Goal: Information Seeking & Learning: Learn about a topic

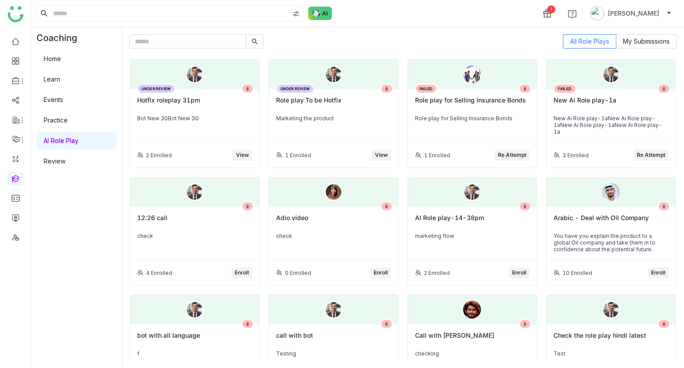
click at [60, 75] on link "Learn" at bounding box center [52, 79] width 16 height 8
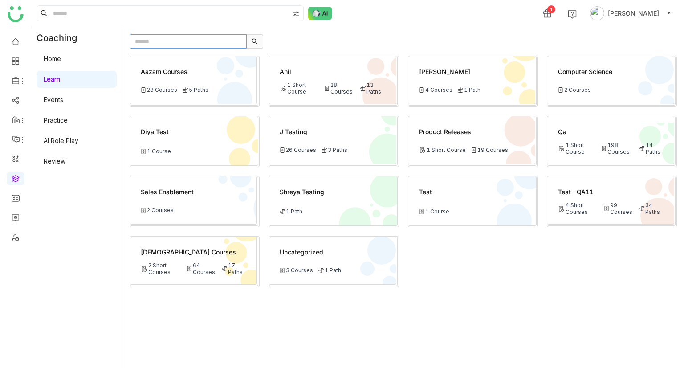
paste input "**********"
click at [154, 45] on input "**********" at bounding box center [188, 41] width 117 height 14
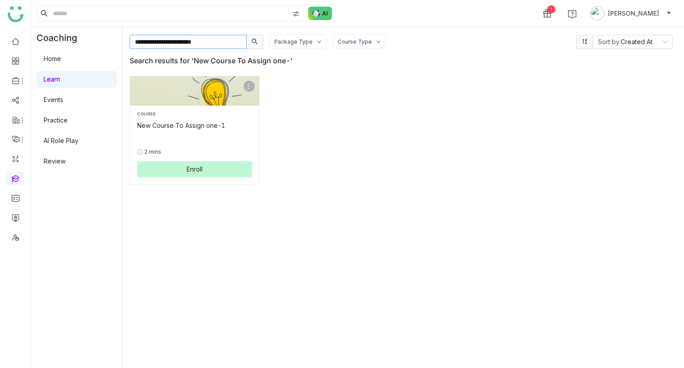
type input "**********"
click at [167, 172] on button "Enroll" at bounding box center [194, 169] width 115 height 16
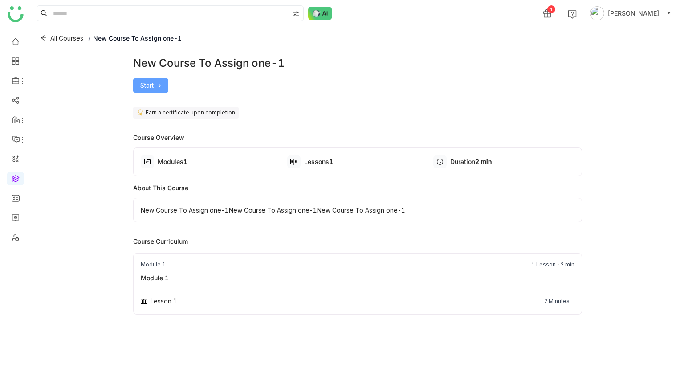
click at [147, 84] on span "Start ->" at bounding box center [150, 86] width 21 height 10
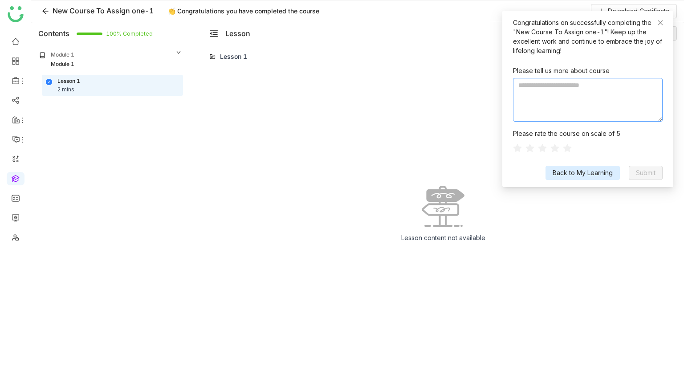
paste textarea "**********"
click at [560, 106] on textarea "**********" at bounding box center [588, 100] width 150 height 44
type textarea "**********"
click at [570, 146] on icon at bounding box center [567, 147] width 9 height 9
click at [637, 171] on span "Submit" at bounding box center [646, 173] width 20 height 10
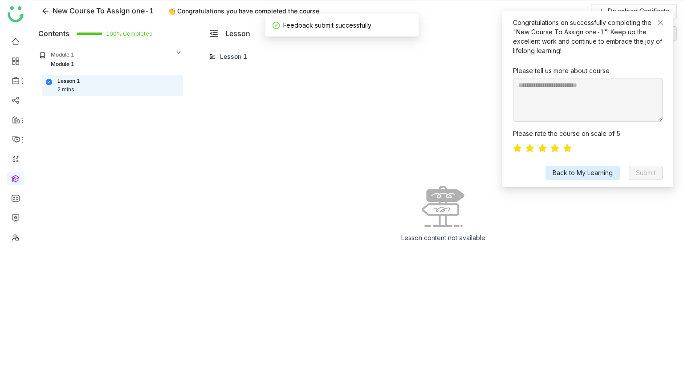
click at [411, 87] on div "Lesson content not available" at bounding box center [442, 216] width 467 height 303
click at [658, 25] on icon at bounding box center [660, 23] width 6 height 6
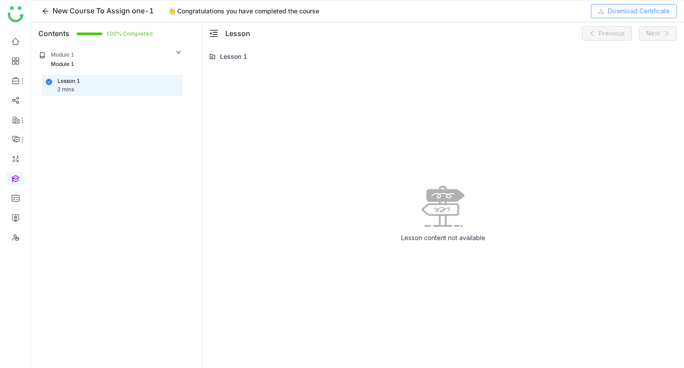
click at [614, 10] on span "Download Certificate" at bounding box center [639, 11] width 62 height 10
click at [42, 13] on icon at bounding box center [45, 11] width 7 height 7
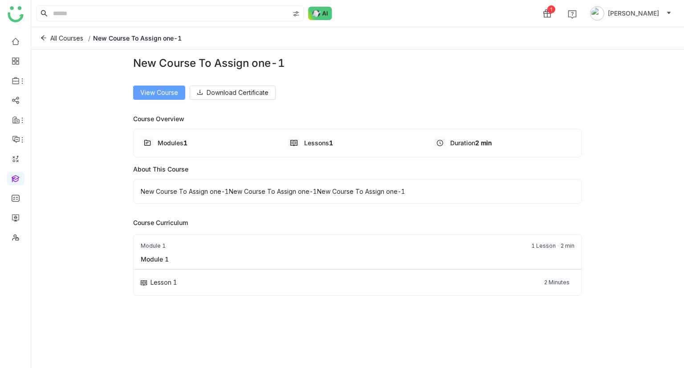
click at [150, 94] on span "View Course" at bounding box center [159, 93] width 38 height 10
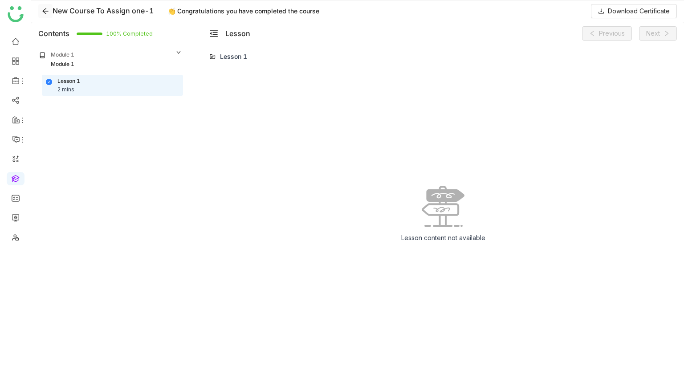
click at [52, 8] on icon at bounding box center [45, 11] width 13 height 7
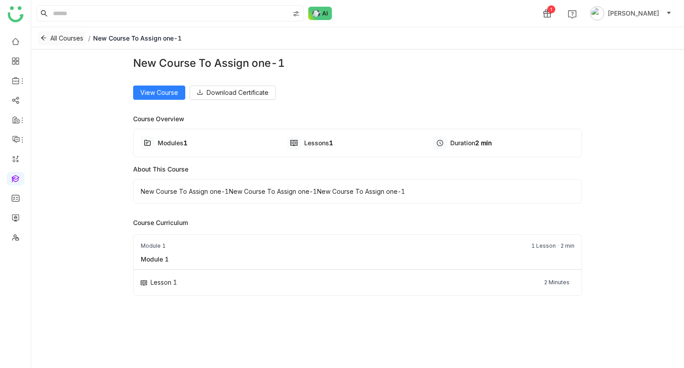
click at [52, 36] on span "All Courses" at bounding box center [66, 38] width 33 height 10
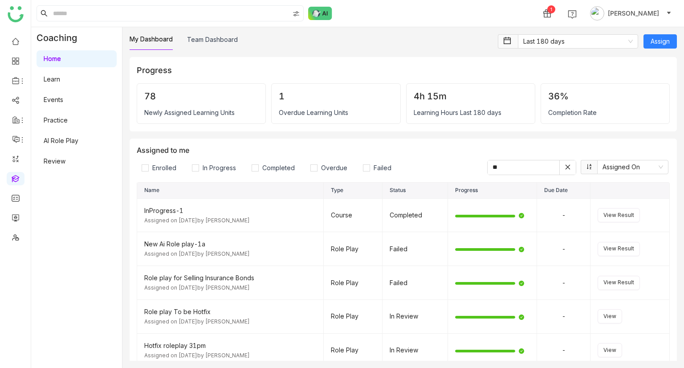
click at [60, 75] on link "Learn" at bounding box center [52, 79] width 16 height 8
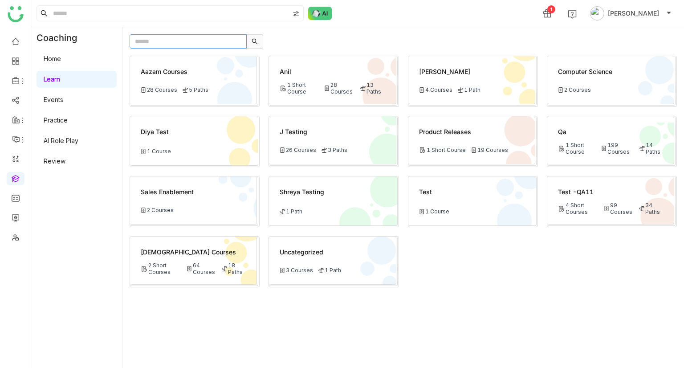
paste input "**********"
click at [191, 41] on input "**********" at bounding box center [188, 41] width 117 height 14
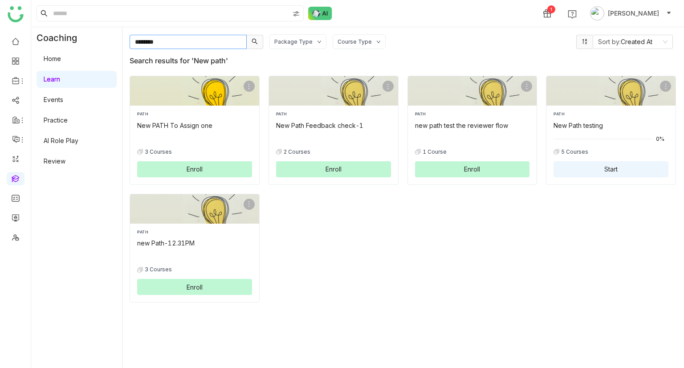
type input "********"
click at [205, 119] on div "PATH New PATH To Assign one" at bounding box center [194, 120] width 115 height 19
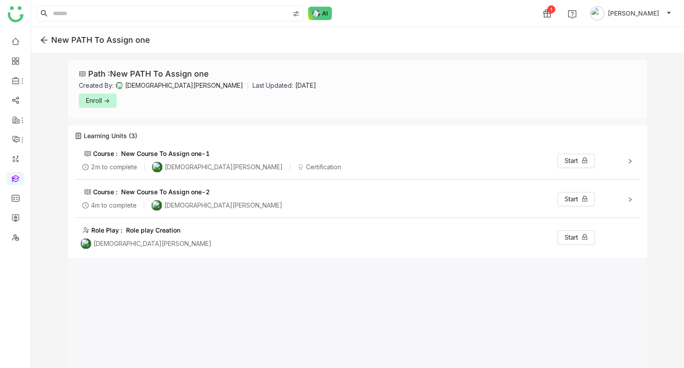
click at [89, 100] on span "Enroll ->" at bounding box center [98, 101] width 24 height 10
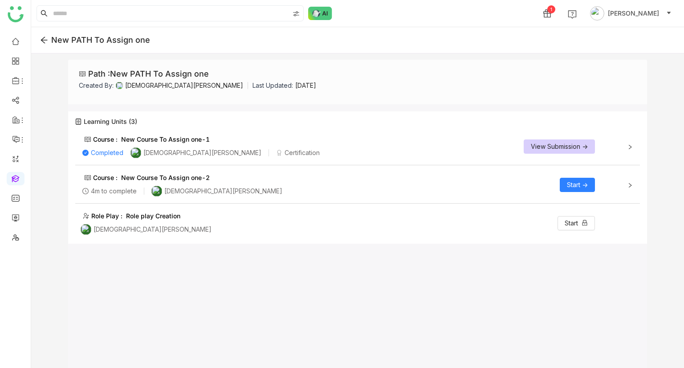
click at [588, 183] on button "Start ->" at bounding box center [576, 185] width 35 height 14
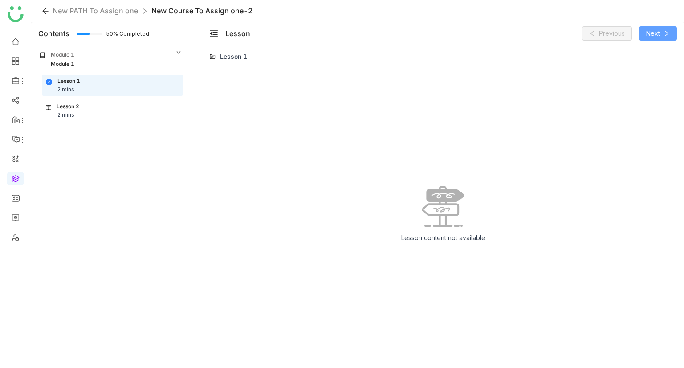
click at [664, 31] on icon at bounding box center [666, 33] width 6 height 6
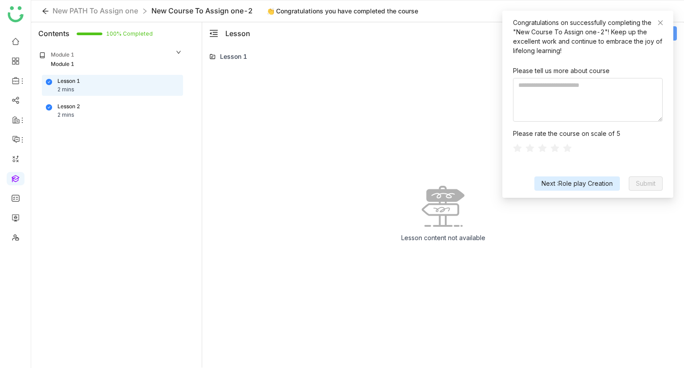
click at [596, 183] on span "Next :Role play Creation" at bounding box center [576, 183] width 71 height 10
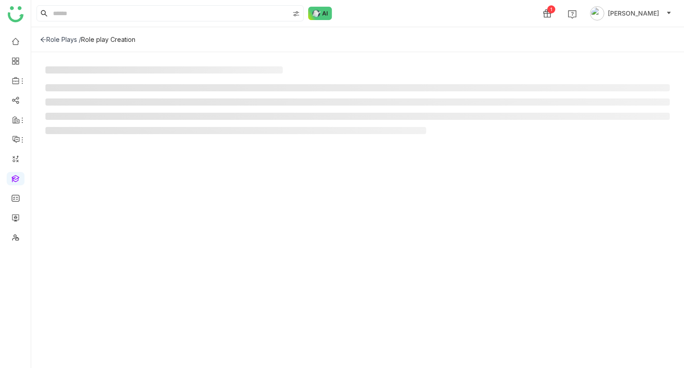
click at [55, 41] on div "Role Plays /" at bounding box center [60, 40] width 41 height 8
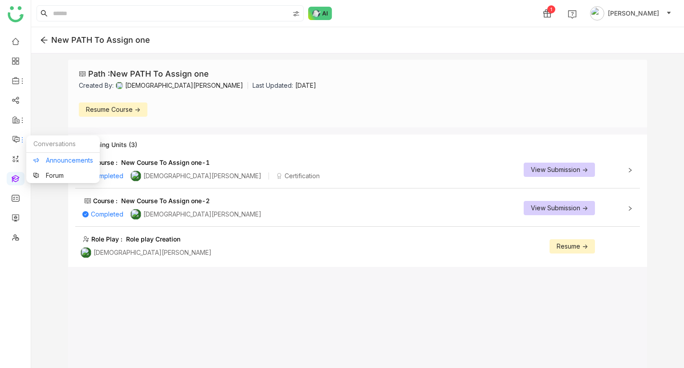
click at [63, 163] on link "Announcements" at bounding box center [63, 160] width 60 height 6
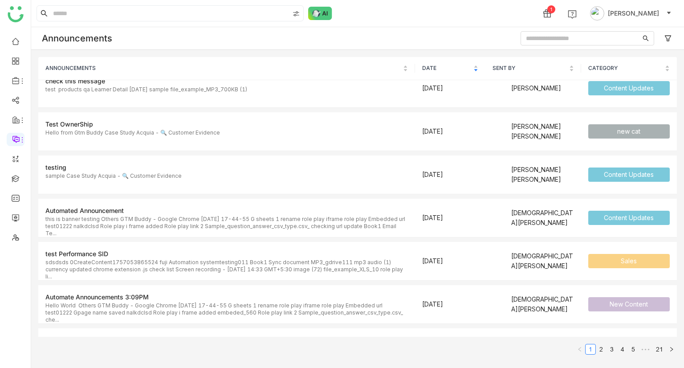
scroll to position [164, 0]
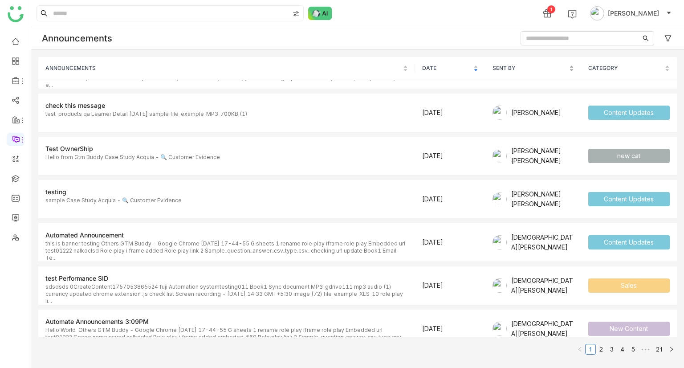
click at [502, 68] on span "SENT BY" at bounding box center [529, 68] width 75 height 0
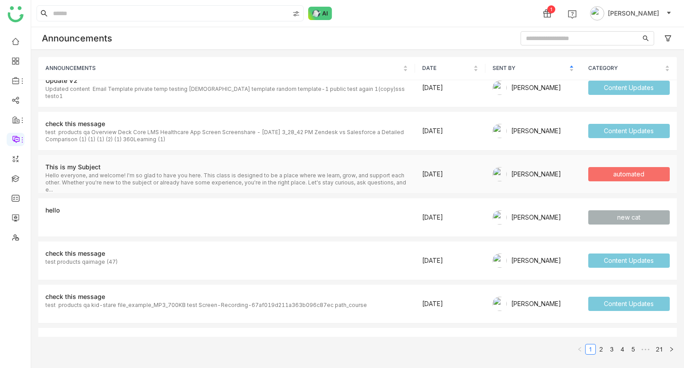
scroll to position [0, 0]
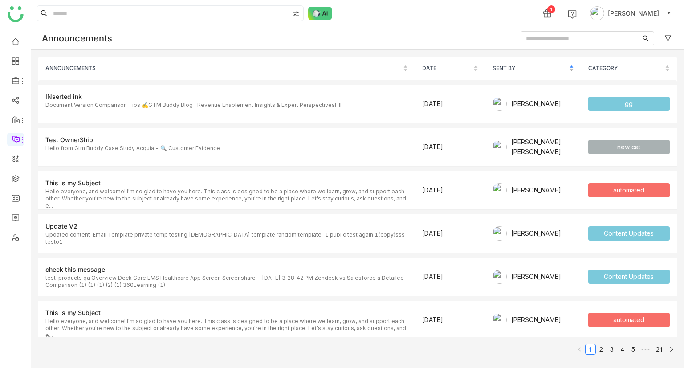
click at [498, 68] on span "SENT BY" at bounding box center [529, 68] width 75 height 0
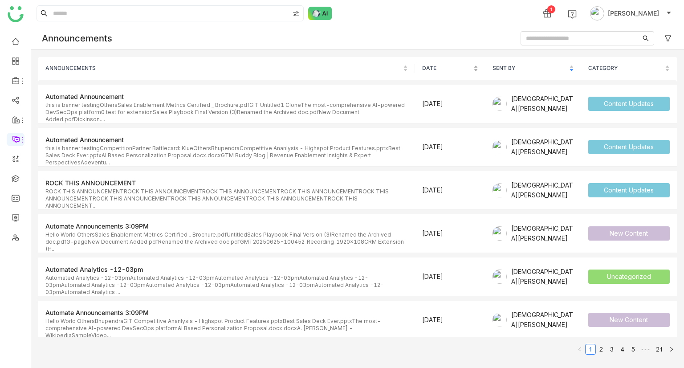
click at [431, 72] on nz-table-sorters "DATE" at bounding box center [450, 68] width 56 height 8
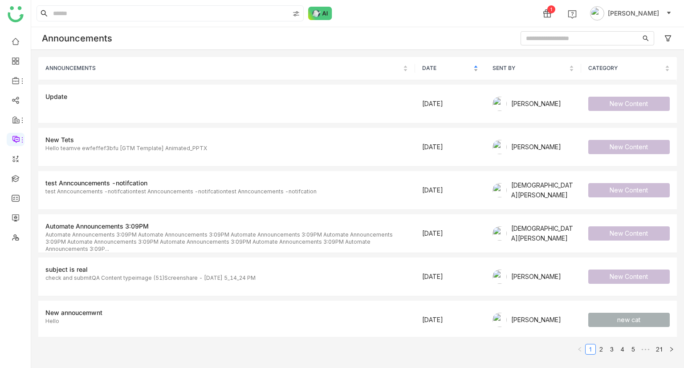
click at [431, 72] on nz-table-sorters "DATE" at bounding box center [450, 68] width 56 height 8
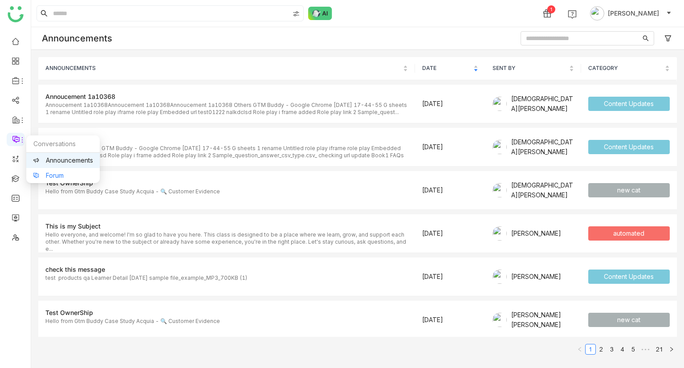
click at [54, 172] on link "Forum" at bounding box center [63, 175] width 60 height 6
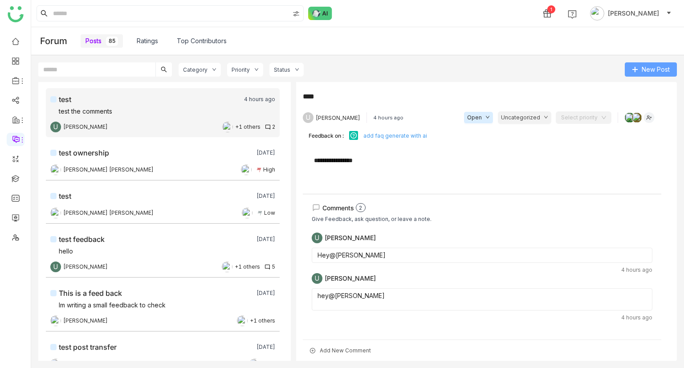
click at [650, 68] on span "New Post" at bounding box center [655, 70] width 28 height 10
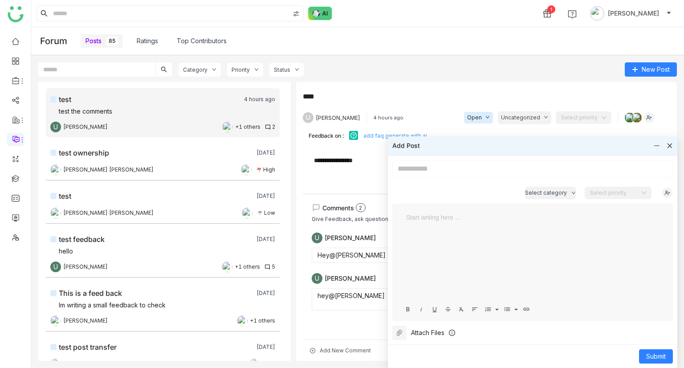
click at [439, 170] on input at bounding box center [532, 169] width 280 height 18
type input "**********"
click at [666, 187] on img at bounding box center [666, 192] width 11 height 11
click at [591, 227] on div "[PERSON_NAME]" at bounding box center [616, 225] width 93 height 8
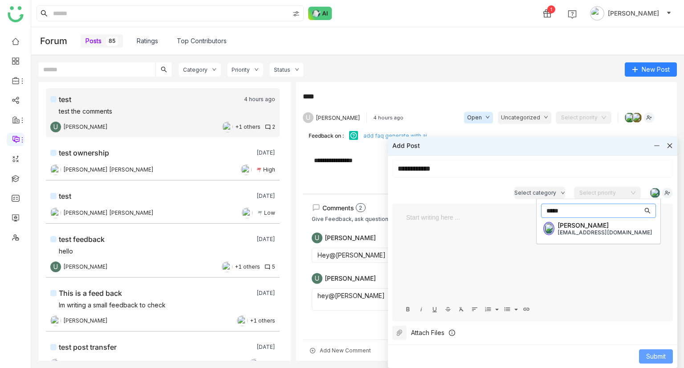
type input "*****"
click at [653, 358] on span "Submit" at bounding box center [656, 356] width 20 height 10
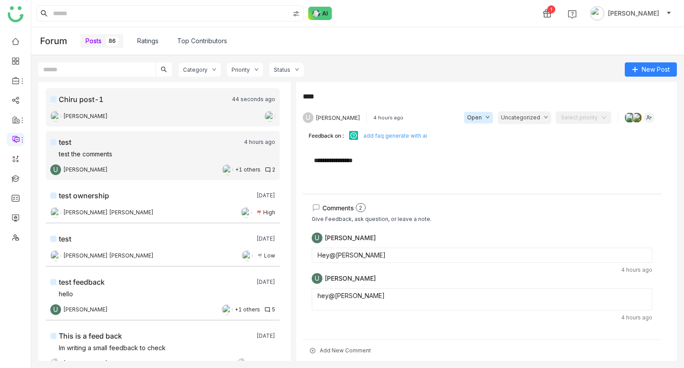
click at [172, 91] on nz-card "Chiru post-1 44 seconds ago [PERSON_NAME]" at bounding box center [163, 107] width 234 height 38
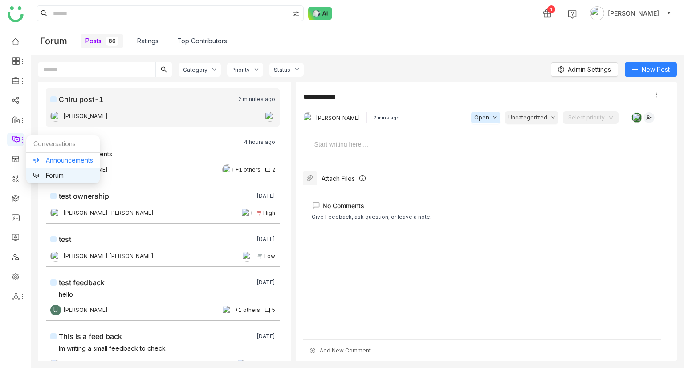
click at [60, 157] on link "Announcements" at bounding box center [63, 160] width 60 height 6
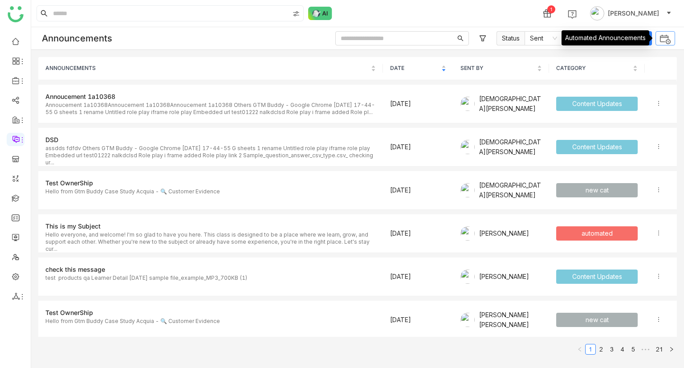
click at [666, 36] on img at bounding box center [665, 39] width 12 height 12
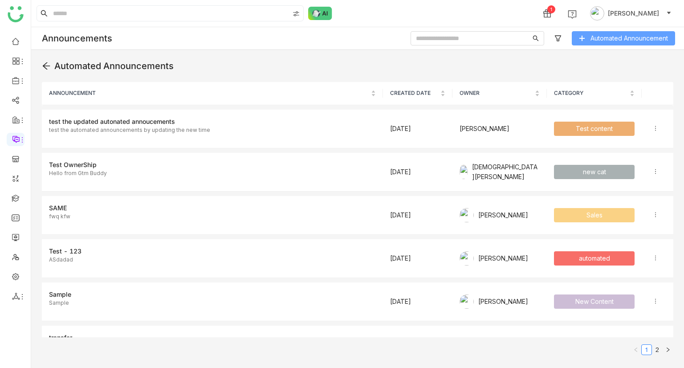
click at [654, 44] on button "Automated Announcement" at bounding box center [623, 38] width 103 height 14
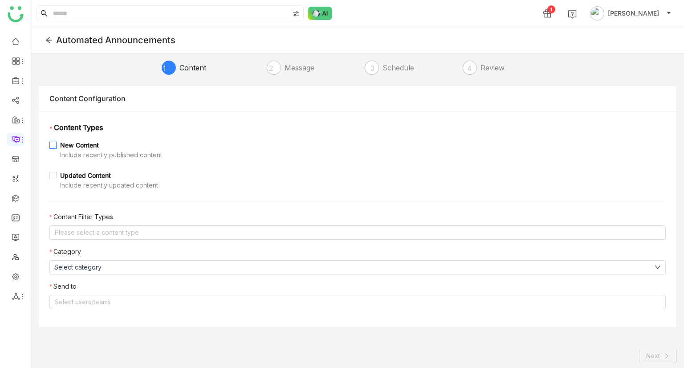
click at [73, 151] on div "Include recently published content" at bounding box center [111, 155] width 102 height 10
click at [79, 175] on div "Updated Content" at bounding box center [109, 175] width 98 height 10
click at [93, 228] on nz-select-top-control "Please select a content type" at bounding box center [357, 232] width 616 height 14
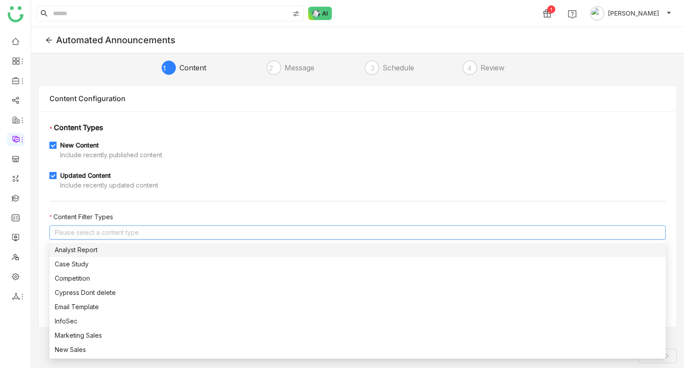
click at [102, 245] on div "Analyst Report" at bounding box center [357, 250] width 605 height 10
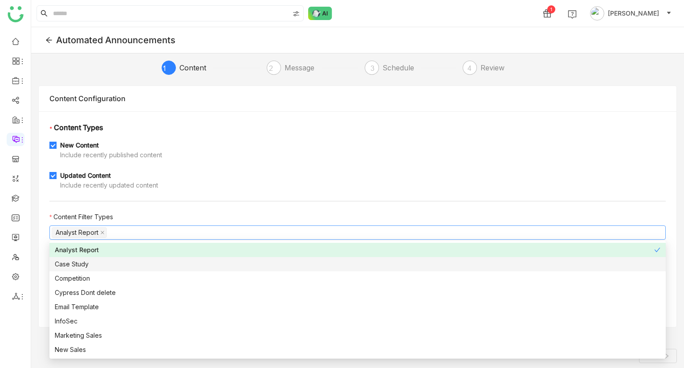
click at [88, 267] on div "Case Study" at bounding box center [357, 264] width 605 height 10
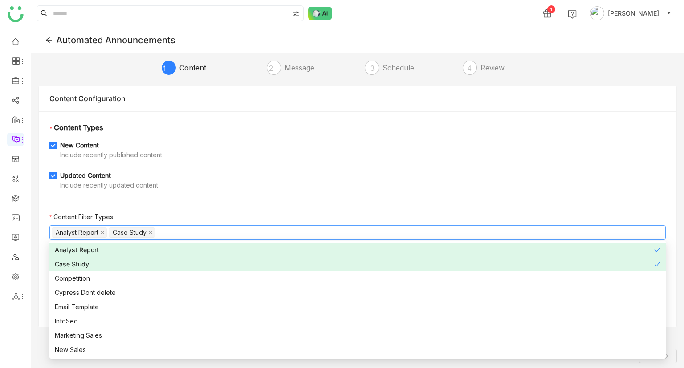
click at [87, 269] on nz-option-item "Case Study" at bounding box center [357, 264] width 616 height 14
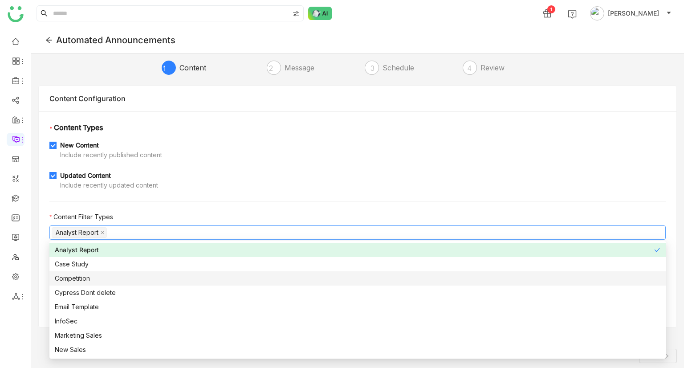
click at [87, 275] on div "Competition" at bounding box center [357, 278] width 605 height 10
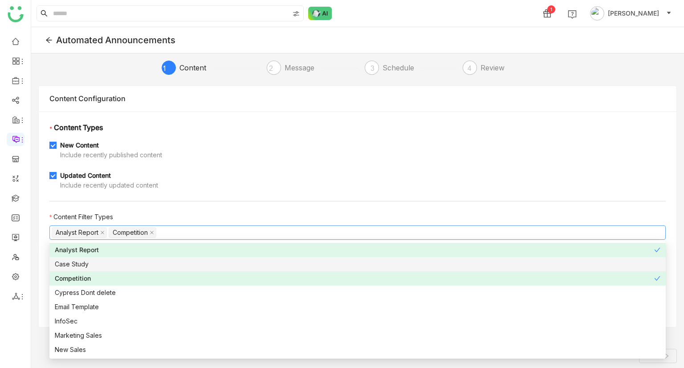
click at [97, 267] on div "Case Study" at bounding box center [357, 264] width 605 height 10
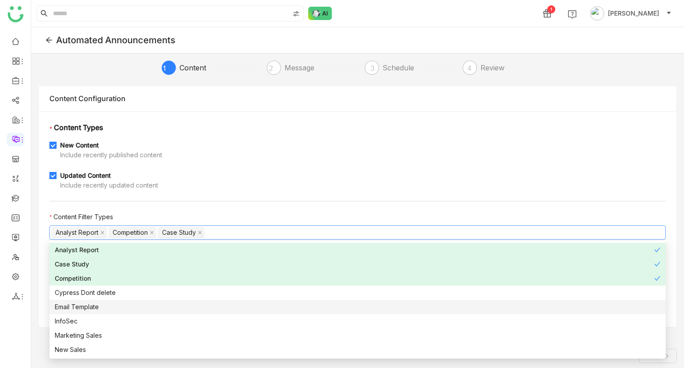
click at [86, 312] on nz-option-item "Email Template" at bounding box center [357, 307] width 616 height 14
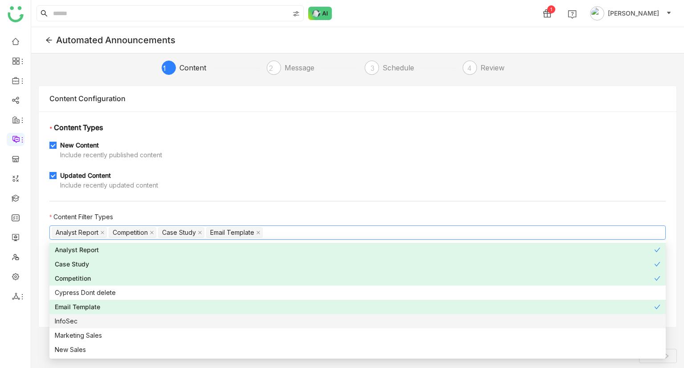
click at [84, 321] on div "InfoSec" at bounding box center [357, 321] width 605 height 10
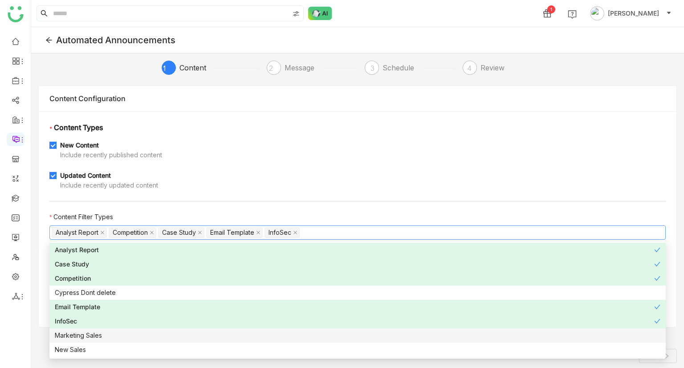
click at [82, 337] on div "Marketing Sales" at bounding box center [357, 335] width 605 height 10
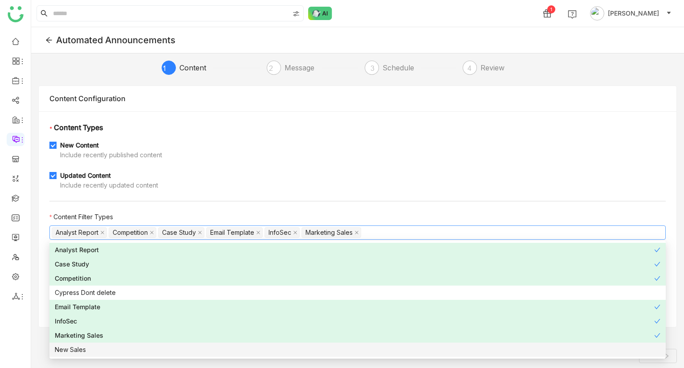
click at [82, 352] on div "New Sales" at bounding box center [357, 350] width 605 height 10
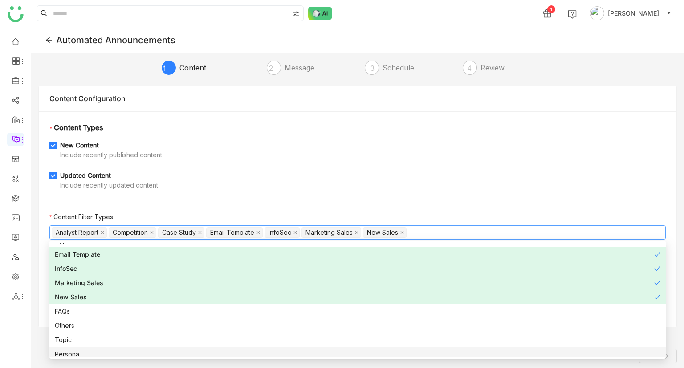
scroll to position [55, 0]
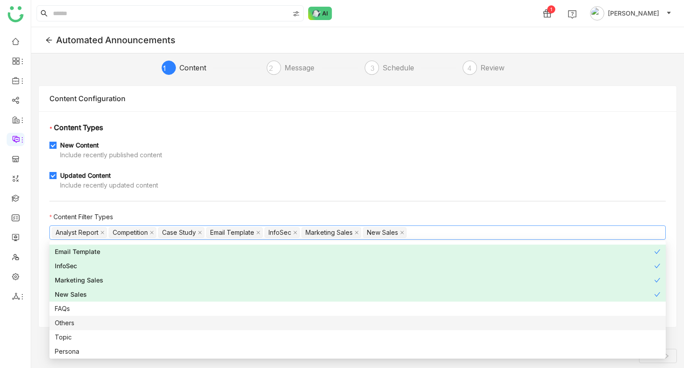
click at [90, 323] on div "Others" at bounding box center [357, 323] width 605 height 10
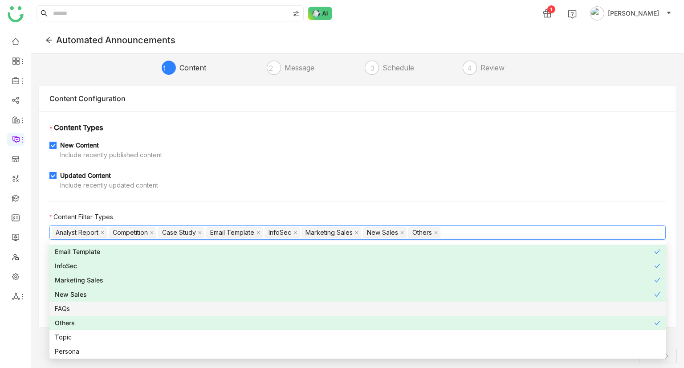
click at [109, 304] on div "FAQs" at bounding box center [357, 309] width 605 height 10
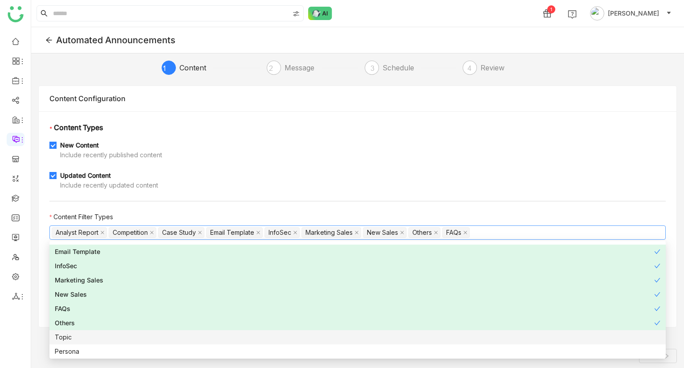
click at [76, 337] on div "Topic" at bounding box center [357, 337] width 605 height 10
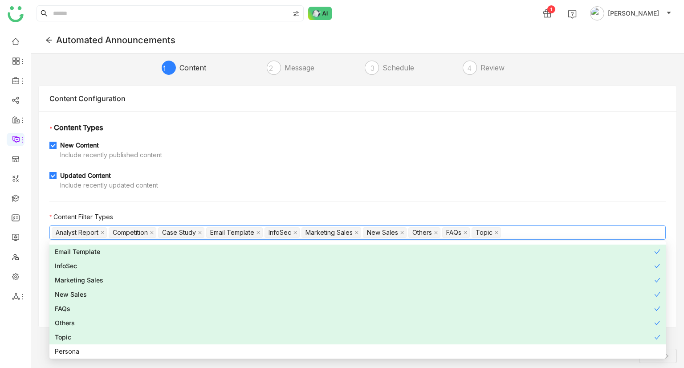
click at [41, 311] on div "* Content Types New Content Include recently published content Updated Content …" at bounding box center [357, 218] width 637 height 215
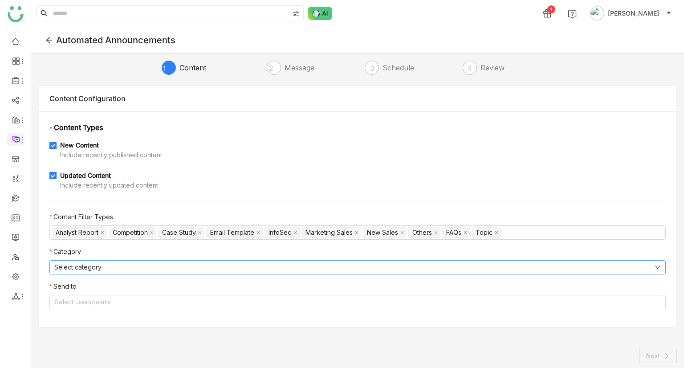
click at [124, 269] on button "Select category" at bounding box center [357, 267] width 616 height 14
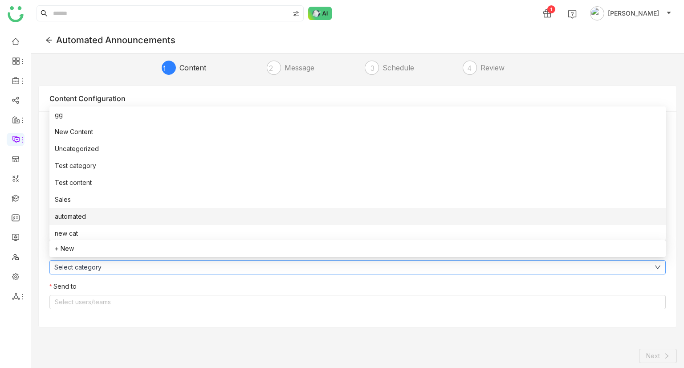
scroll to position [18, 0]
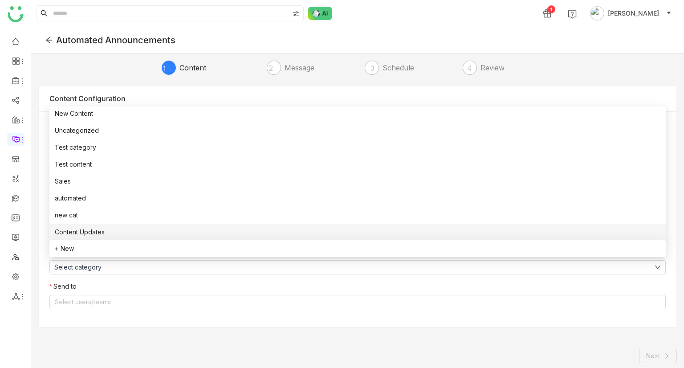
click at [101, 227] on span "Content Updates" at bounding box center [80, 232] width 50 height 10
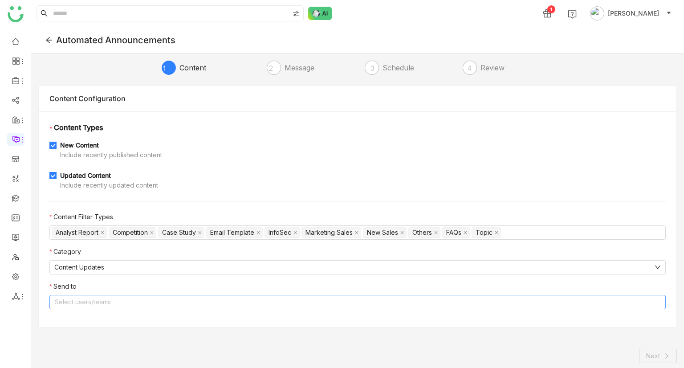
click at [90, 302] on nz-select-top-control "Select users/teams" at bounding box center [357, 302] width 616 height 14
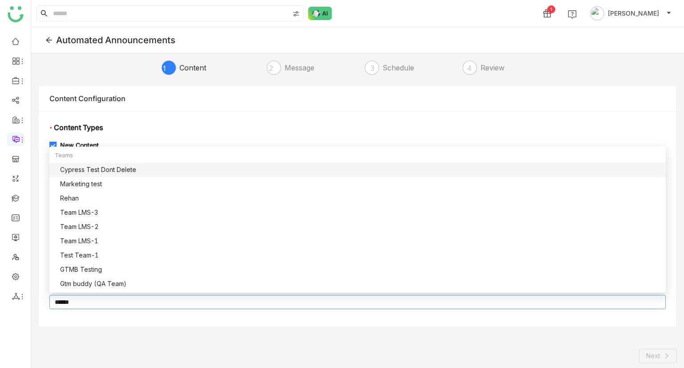
scroll to position [0, 0]
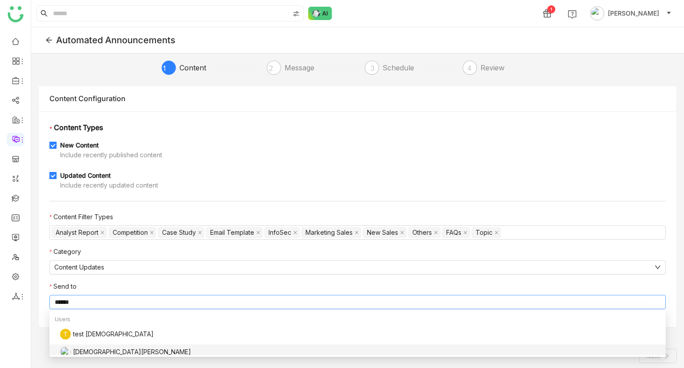
type input "******"
click at [104, 345] on nz-option-item "[DEMOGRAPHIC_DATA][PERSON_NAME]" at bounding box center [357, 353] width 616 height 18
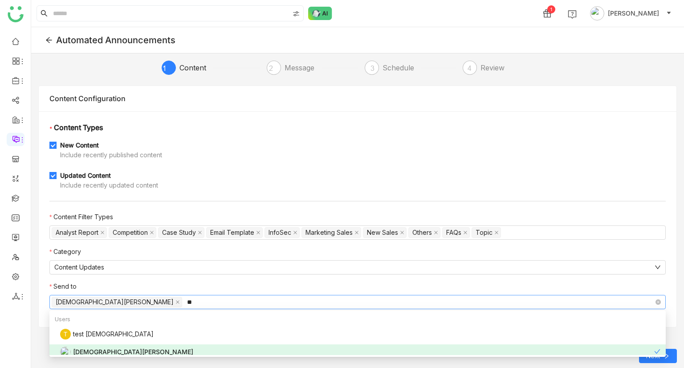
type input "*"
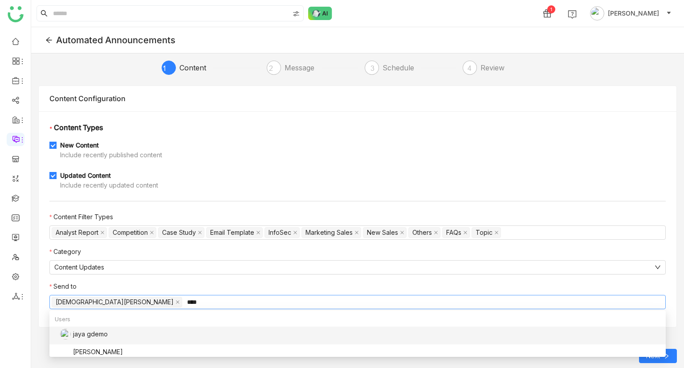
type input "****"
click at [108, 328] on nz-option-item "jaya gdemo" at bounding box center [357, 335] width 616 height 18
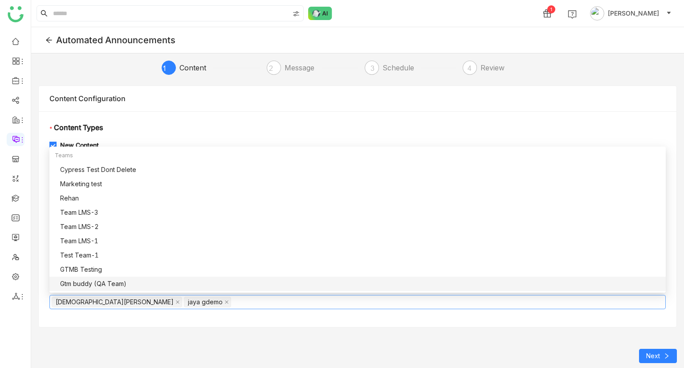
click at [185, 353] on div "Next" at bounding box center [357, 356] width 638 height 14
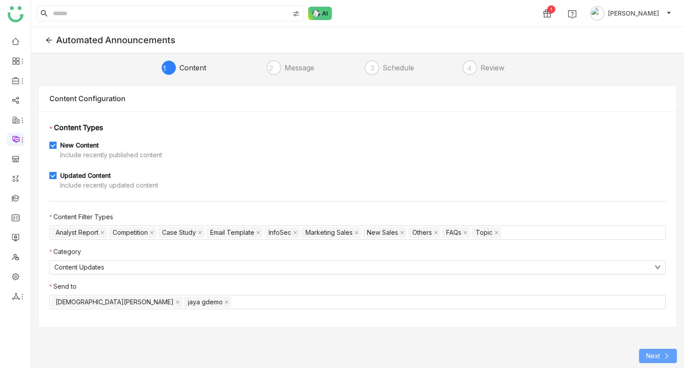
click at [653, 355] on span "Next" at bounding box center [653, 356] width 14 height 10
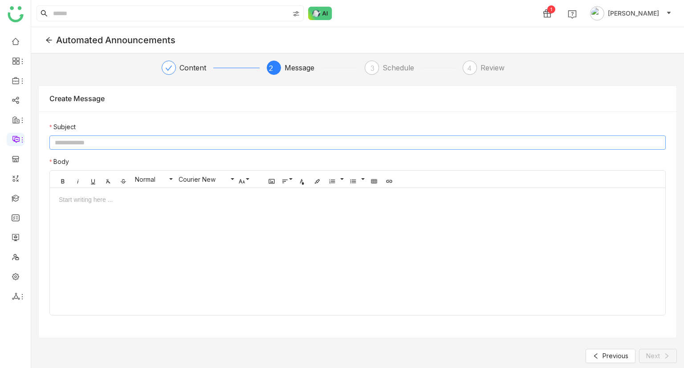
click at [118, 146] on input at bounding box center [357, 142] width 616 height 14
type input "*"
type input "**********"
click at [130, 220] on div at bounding box center [357, 255] width 615 height 120
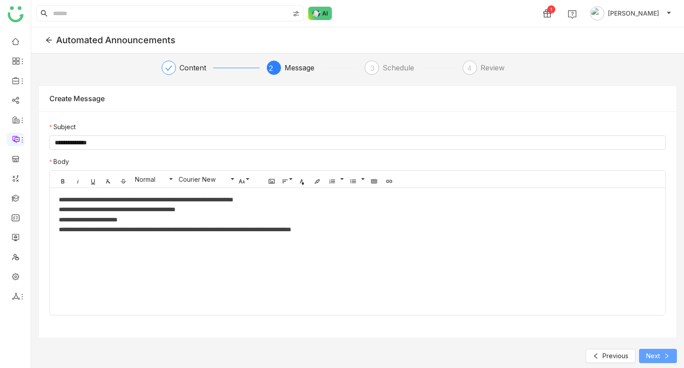
click at [655, 349] on button "Next" at bounding box center [658, 356] width 38 height 14
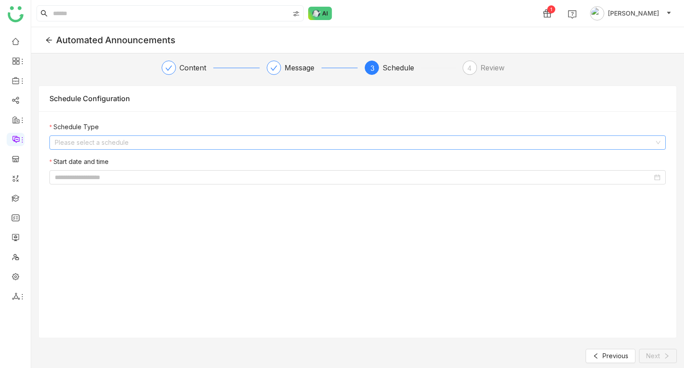
click at [140, 141] on input at bounding box center [354, 142] width 599 height 13
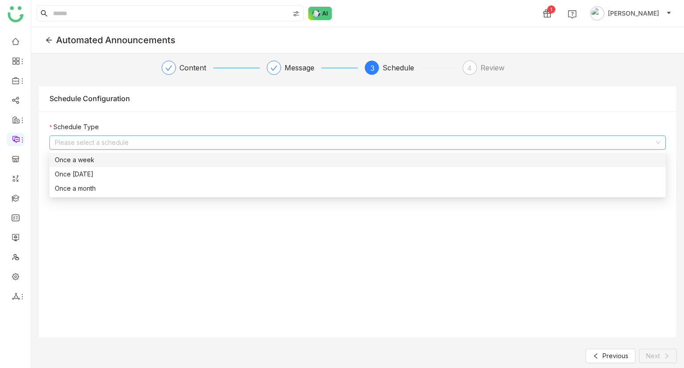
click at [107, 155] on div "Once a week" at bounding box center [357, 160] width 605 height 10
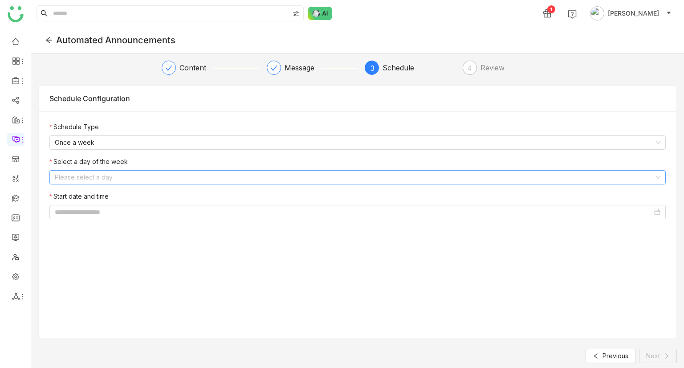
click at [114, 177] on input at bounding box center [354, 176] width 599 height 13
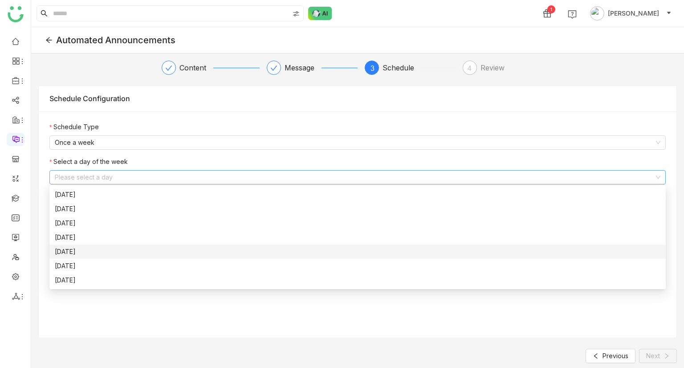
click at [103, 250] on div "Thursday" at bounding box center [357, 252] width 605 height 10
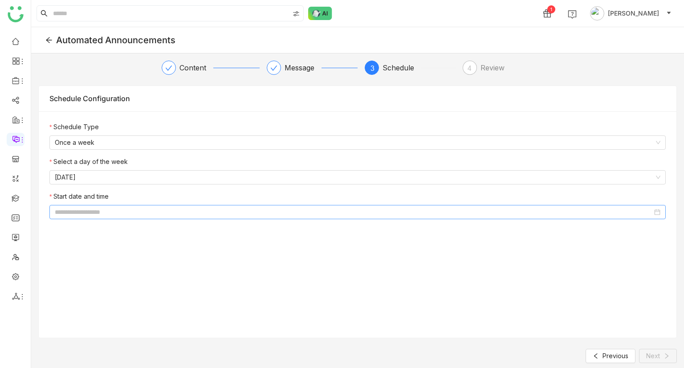
click at [126, 215] on input at bounding box center [353, 212] width 597 height 10
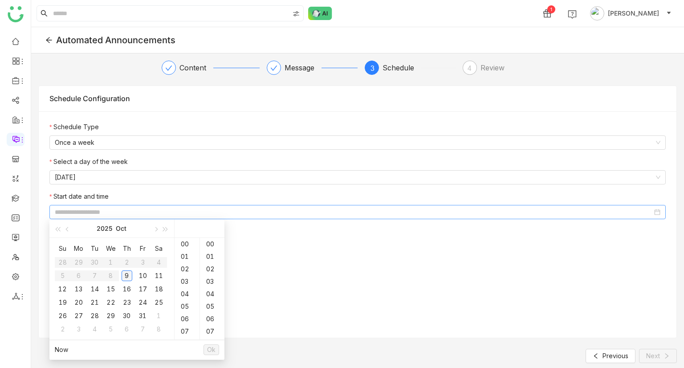
click at [128, 277] on div "9" at bounding box center [127, 275] width 11 height 11
type input "**********"
drag, startPoint x: 128, startPoint y: 277, endPoint x: 349, endPoint y: 303, distance: 222.2
click at [349, 303] on body "**********" at bounding box center [342, 184] width 684 height 368
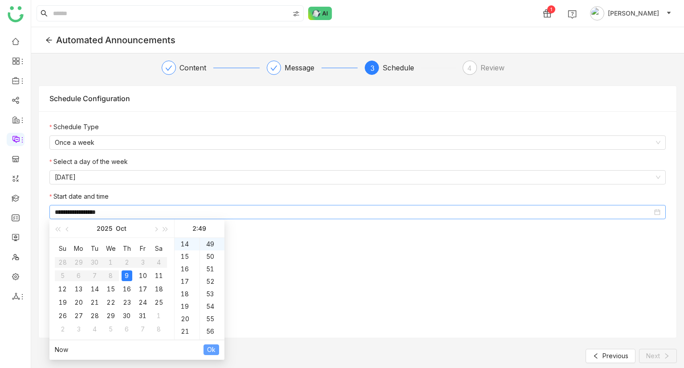
click at [218, 349] on button "Ok" at bounding box center [211, 349] width 16 height 11
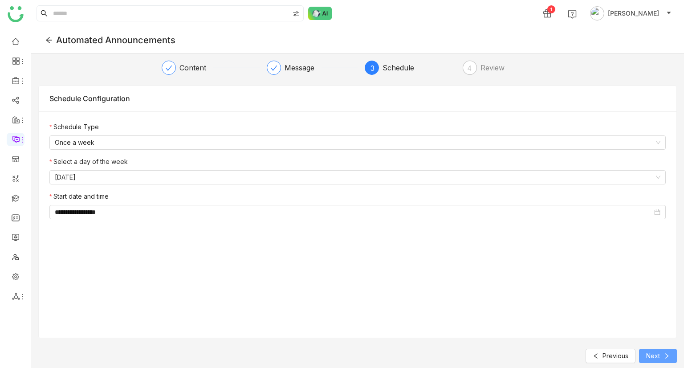
click at [653, 352] on span "Next" at bounding box center [653, 356] width 14 height 10
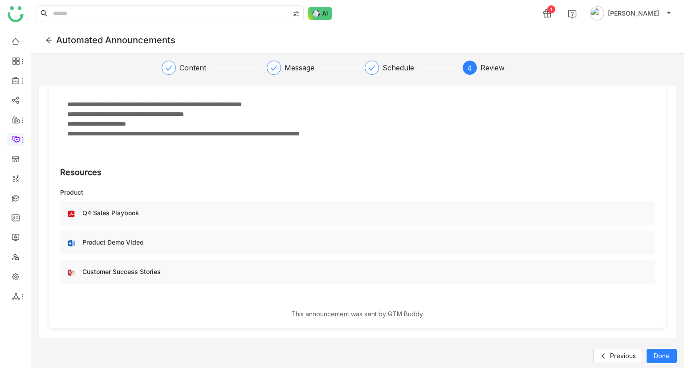
scroll to position [0, 0]
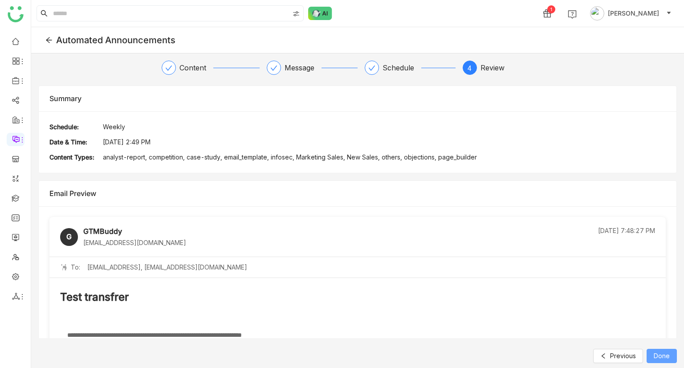
click at [656, 353] on span "Done" at bounding box center [661, 356] width 16 height 10
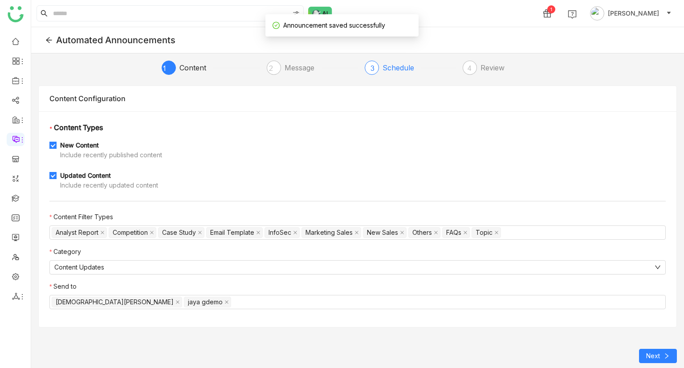
click at [389, 69] on div "Schedule" at bounding box center [401, 68] width 39 height 14
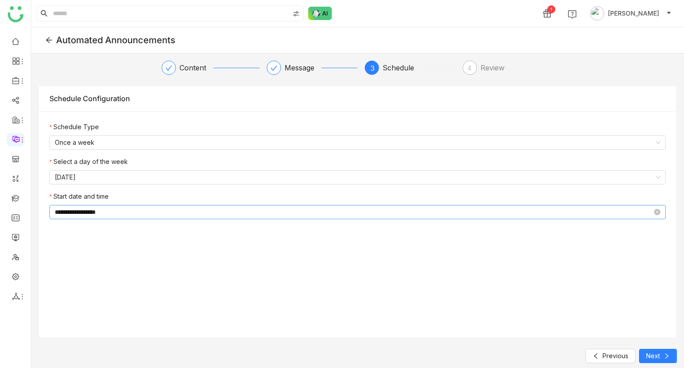
click at [131, 210] on input "**********" at bounding box center [353, 212] width 597 height 10
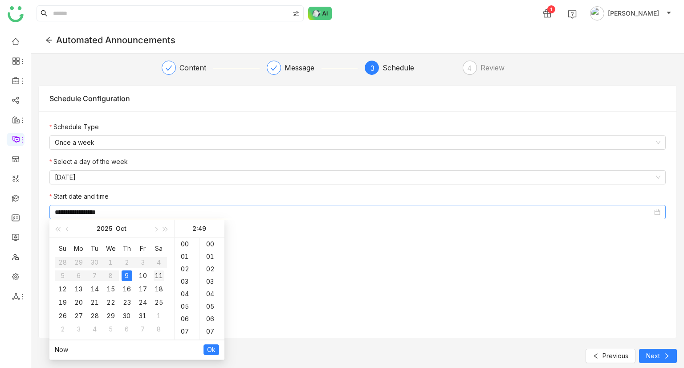
scroll to position [611, 0]
click at [213, 331] on div "56" at bounding box center [212, 331] width 24 height 12
type input "**********"
click at [212, 345] on span "Ok" at bounding box center [211, 350] width 8 height 10
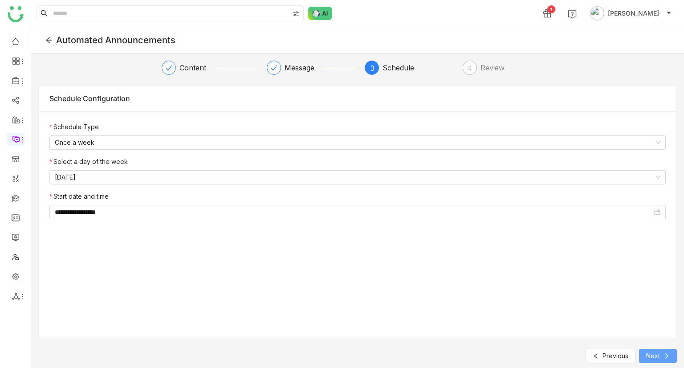
click at [658, 358] on span "Next" at bounding box center [653, 356] width 14 height 10
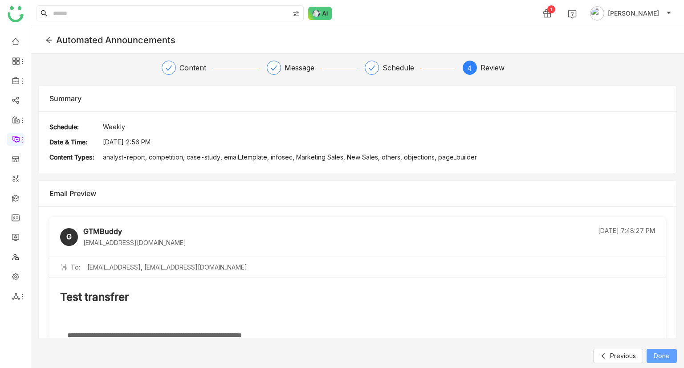
click at [658, 353] on span "Done" at bounding box center [661, 356] width 16 height 10
click at [373, 67] on icon at bounding box center [371, 68] width 7 height 7
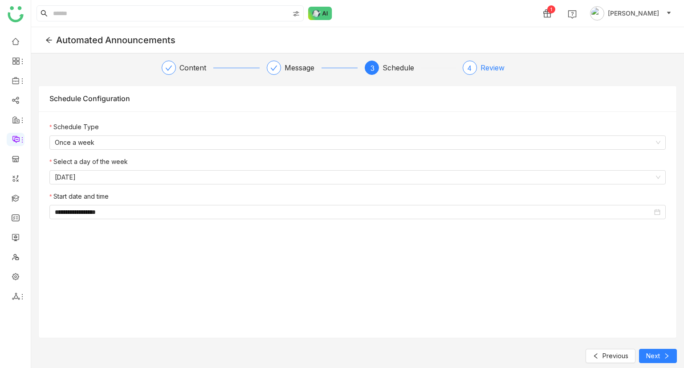
click at [469, 66] on span "4" at bounding box center [469, 68] width 5 height 8
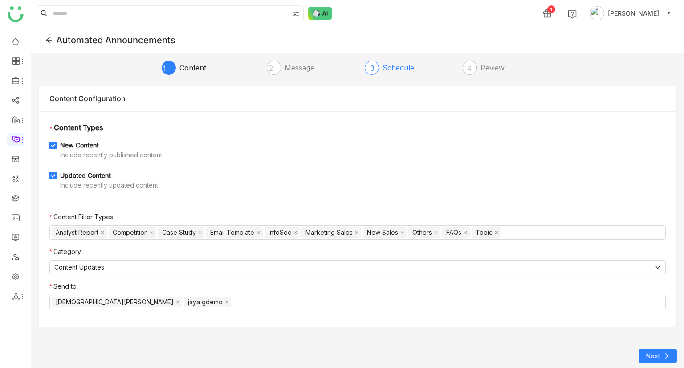
click at [392, 65] on div "Schedule" at bounding box center [401, 68] width 39 height 14
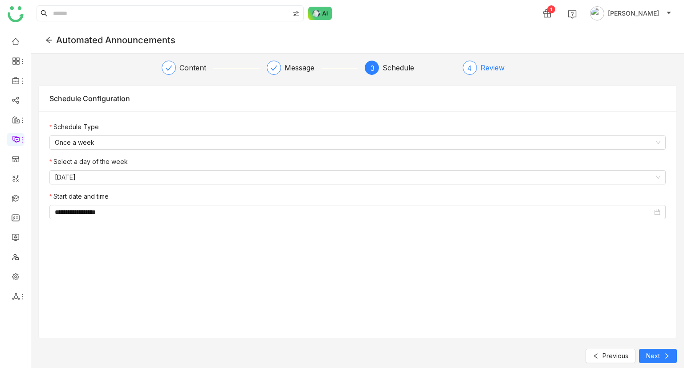
click at [497, 64] on div "Review" at bounding box center [492, 68] width 24 height 14
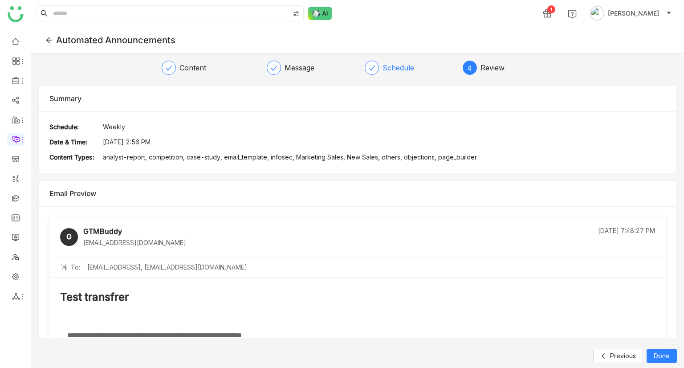
click at [377, 68] on div at bounding box center [372, 68] width 14 height 14
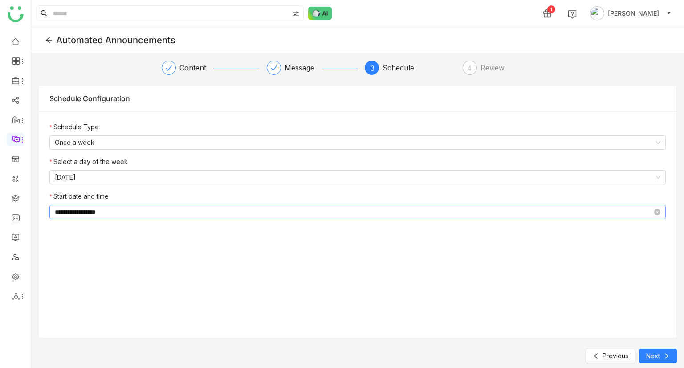
click at [123, 211] on input "**********" at bounding box center [353, 212] width 597 height 10
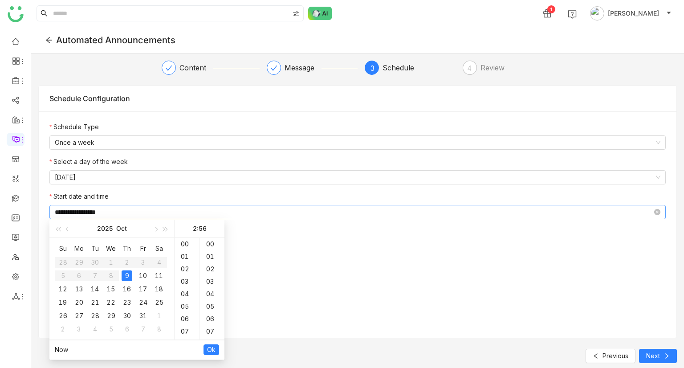
scroll to position [698, 0]
click at [210, 281] on div "59" at bounding box center [212, 281] width 24 height 12
type input "**********"
click at [208, 349] on span "Ok" at bounding box center [211, 350] width 8 height 10
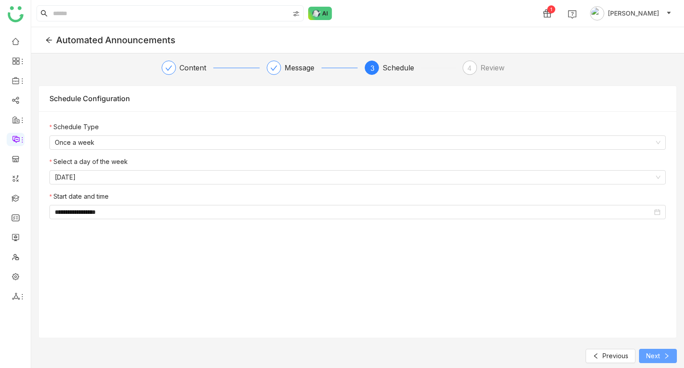
click at [661, 349] on button "Next" at bounding box center [658, 356] width 38 height 14
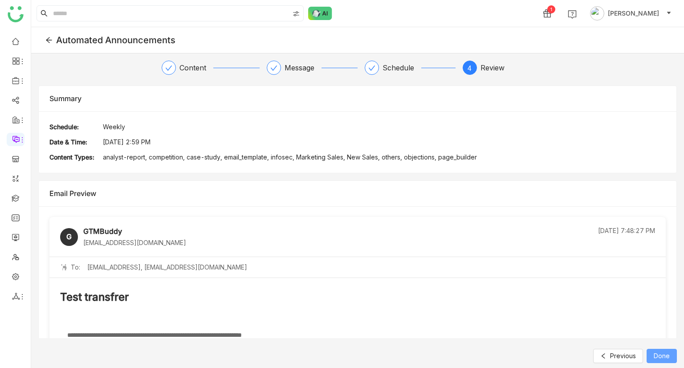
click at [659, 356] on span "Done" at bounding box center [661, 356] width 16 height 10
click at [286, 64] on div "Message" at bounding box center [302, 68] width 37 height 14
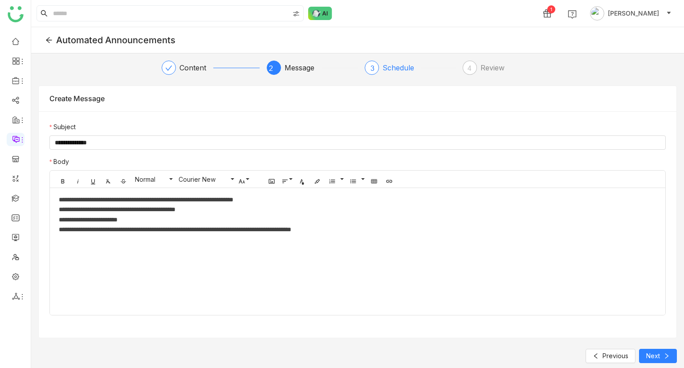
click at [389, 65] on div "Schedule" at bounding box center [401, 68] width 39 height 14
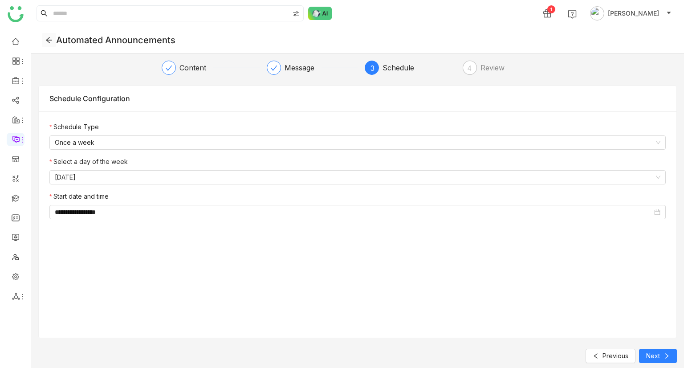
click at [50, 40] on icon at bounding box center [49, 40] width 6 height 6
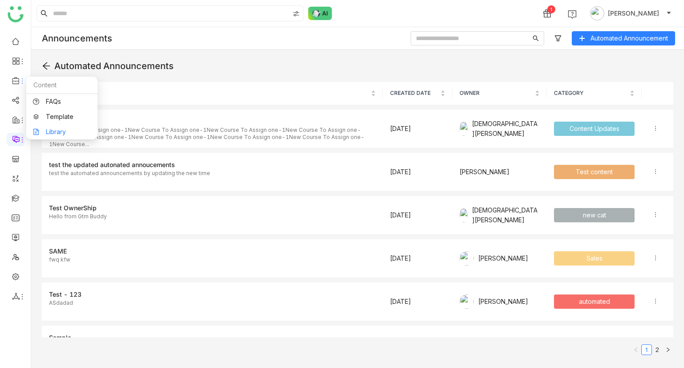
click at [67, 131] on link "Library" at bounding box center [62, 132] width 58 height 6
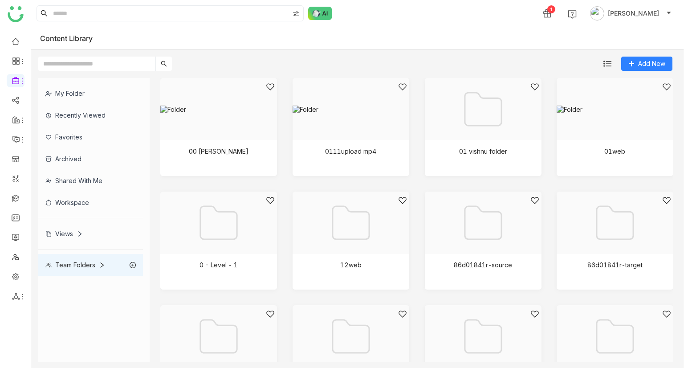
click at [97, 86] on div "My Folder" at bounding box center [90, 93] width 105 height 22
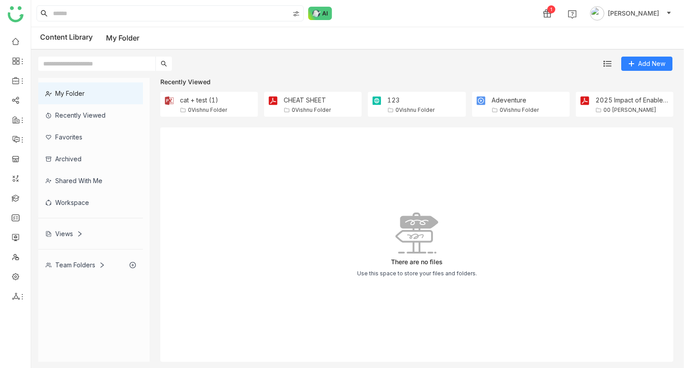
click at [87, 202] on div "Workspace" at bounding box center [90, 202] width 105 height 22
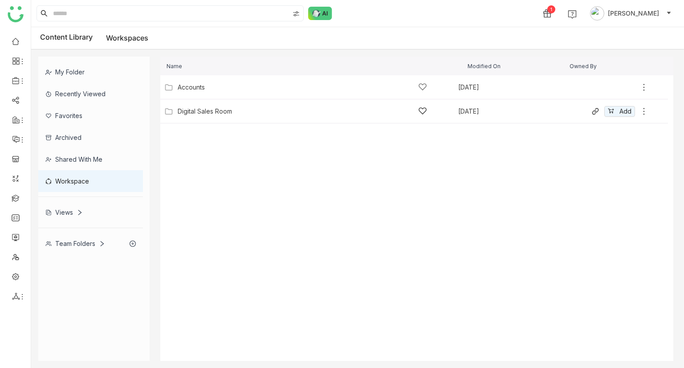
click at [229, 106] on div "Digital Sales Room" at bounding box center [302, 110] width 249 height 9
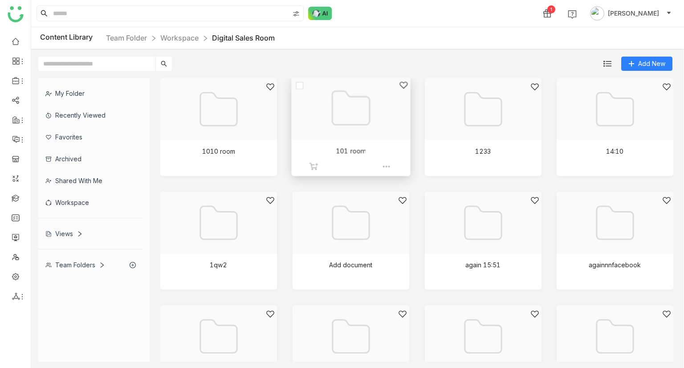
click at [337, 121] on div at bounding box center [347, 119] width 103 height 77
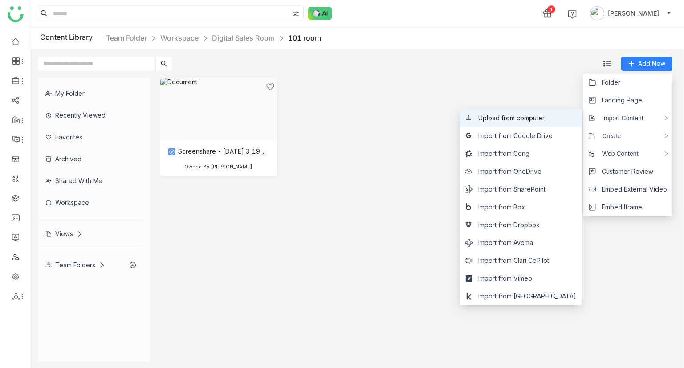
click at [527, 119] on span "Upload from computer" at bounding box center [511, 118] width 66 height 10
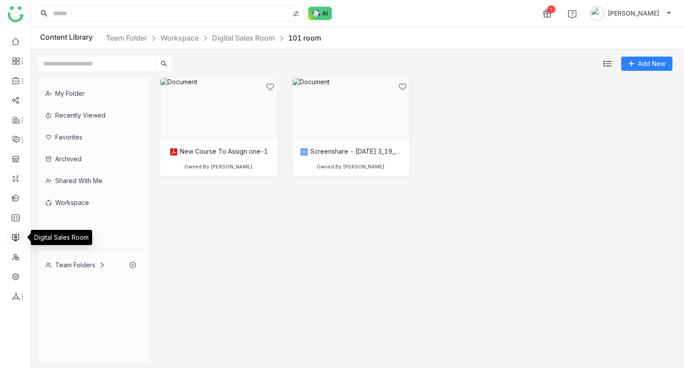
click at [19, 235] on link at bounding box center [16, 237] width 8 height 8
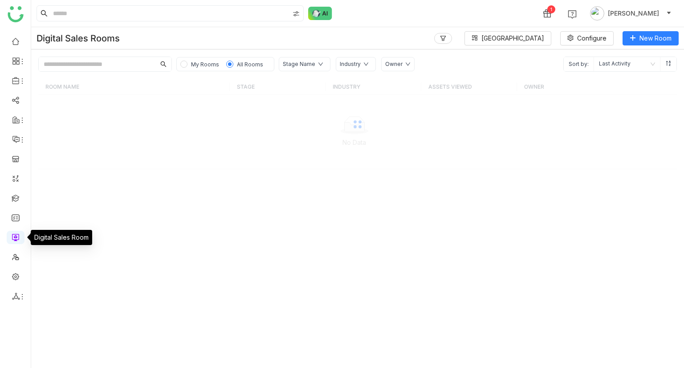
click at [19, 235] on link at bounding box center [16, 237] width 8 height 8
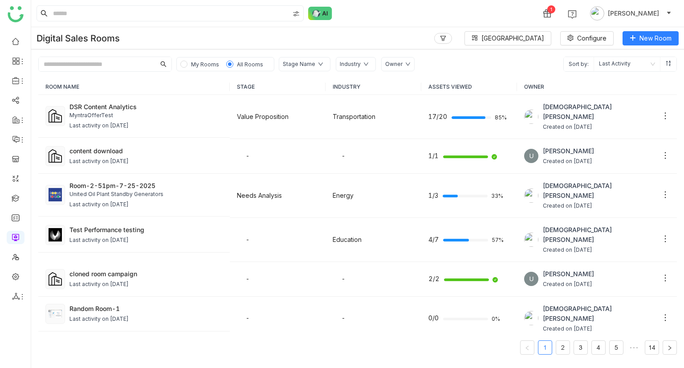
click at [192, 62] on span "My Rooms" at bounding box center [205, 64] width 28 height 7
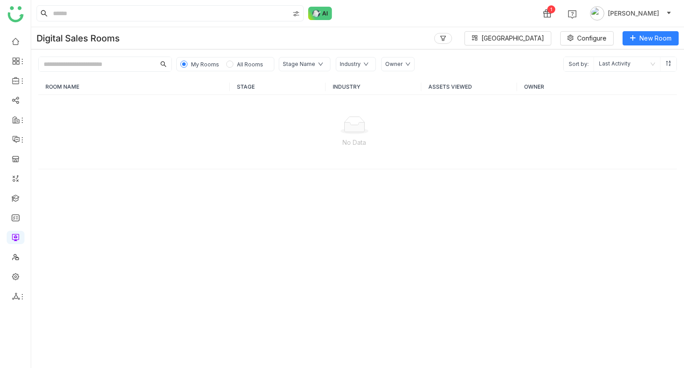
click at [241, 69] on div "My Rooms All Rooms" at bounding box center [225, 64] width 98 height 14
click at [247, 61] on span "All Rooms" at bounding box center [250, 64] width 26 height 7
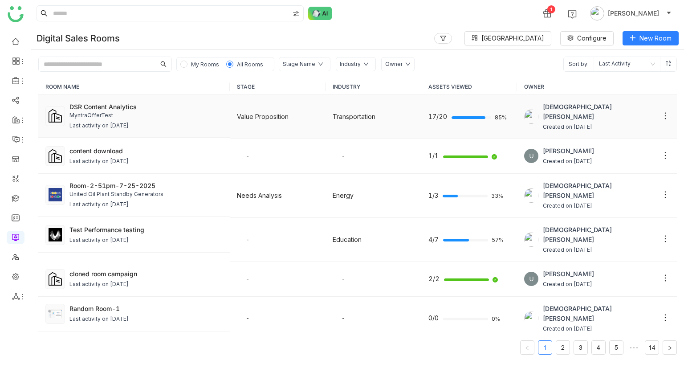
click at [232, 112] on td "Value Proposition" at bounding box center [278, 117] width 96 height 44
click at [176, 123] on div "Last activity on [DATE]" at bounding box center [145, 126] width 153 height 8
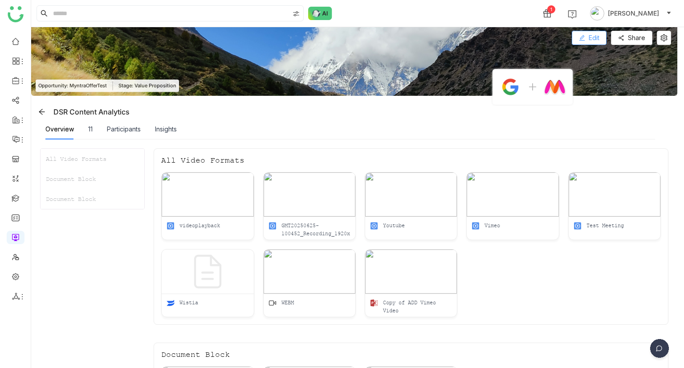
click at [584, 35] on icon at bounding box center [582, 38] width 6 height 6
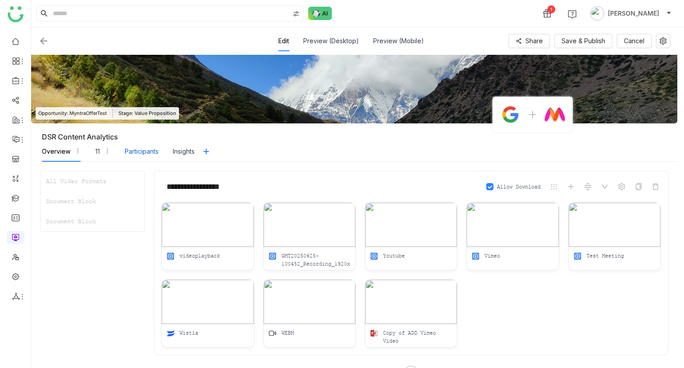
click at [145, 145] on div "Participants" at bounding box center [142, 151] width 34 height 20
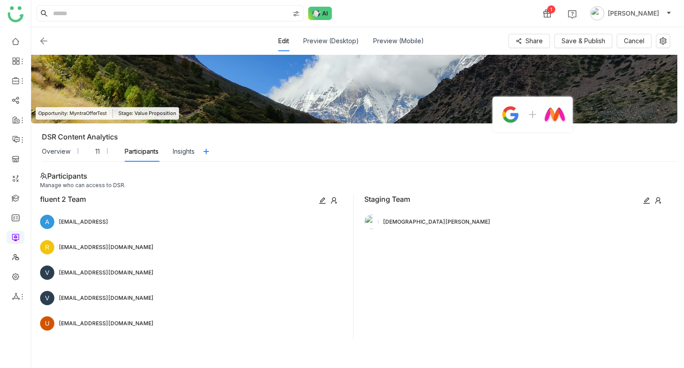
click at [657, 199] on icon at bounding box center [657, 200] width 7 height 7
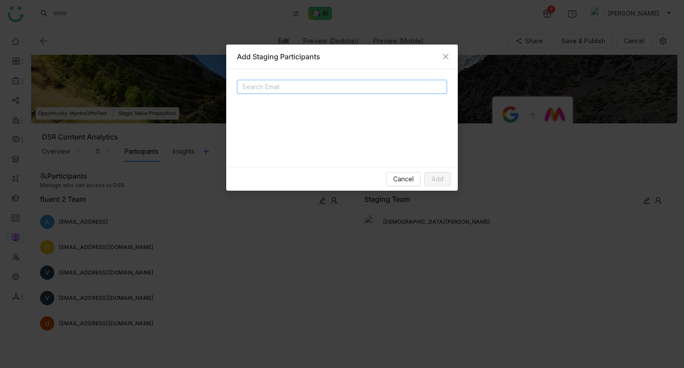
click at [338, 82] on input at bounding box center [331, 86] width 178 height 11
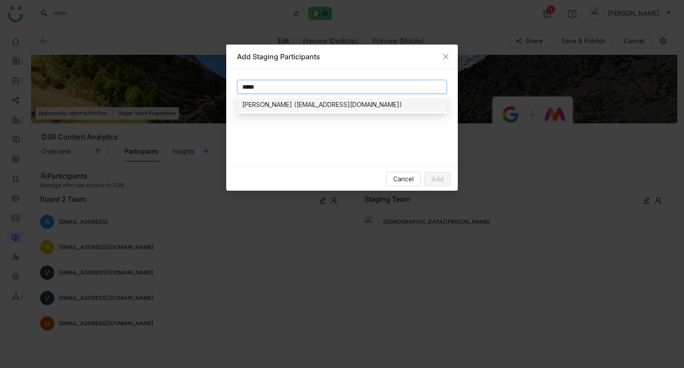
type input "*****"
click at [280, 107] on div "chiru balaya (chirubalaya216@gmail.com)" at bounding box center [341, 105] width 199 height 10
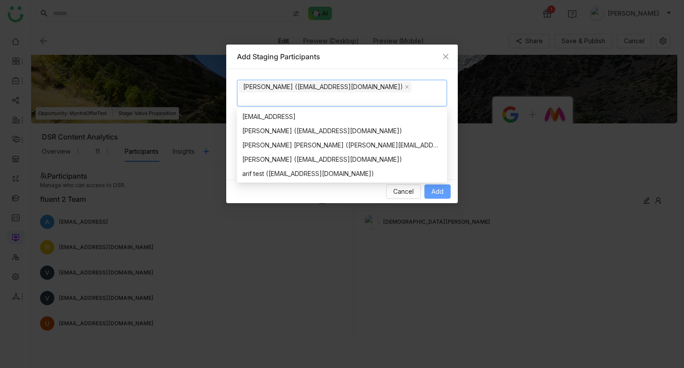
click at [436, 195] on span "Add" at bounding box center [437, 191] width 12 height 10
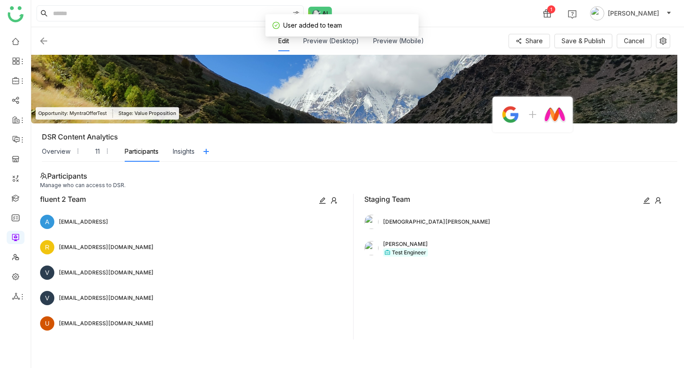
click at [45, 45] on img at bounding box center [43, 41] width 11 height 11
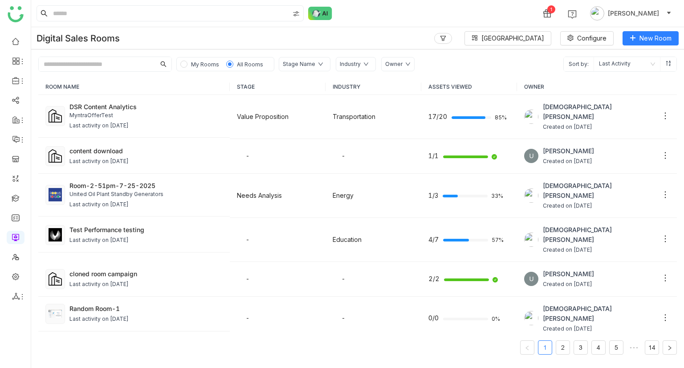
click at [194, 68] on span "My Rooms" at bounding box center [204, 64] width 35 height 10
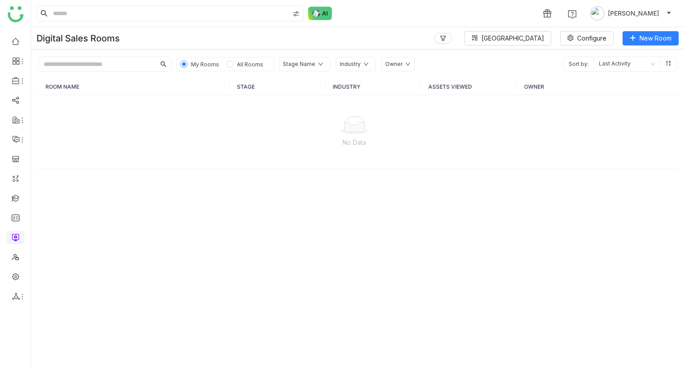
click at [250, 67] on span "All Rooms" at bounding box center [250, 64] width 26 height 7
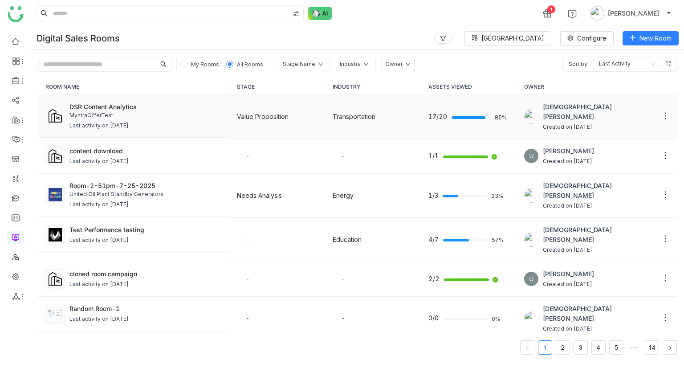
click at [202, 118] on div "MyntraOfferTest" at bounding box center [145, 115] width 153 height 8
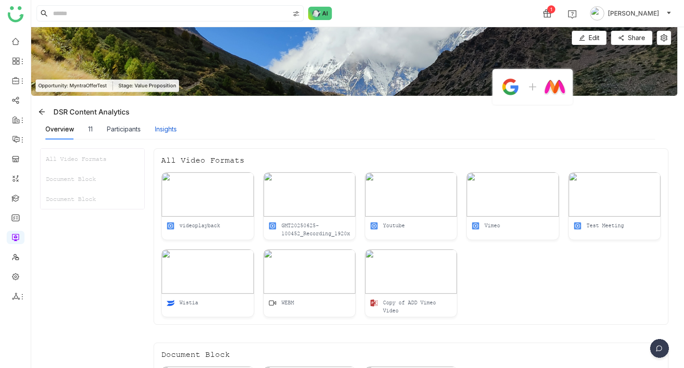
click at [169, 130] on div "Insights" at bounding box center [166, 129] width 22 height 10
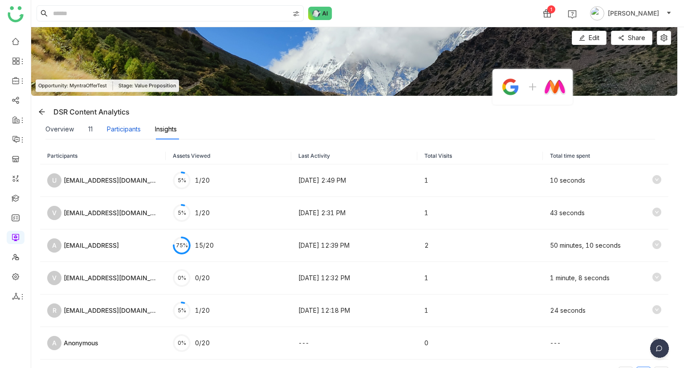
click at [127, 129] on div "Participants" at bounding box center [124, 129] width 34 height 10
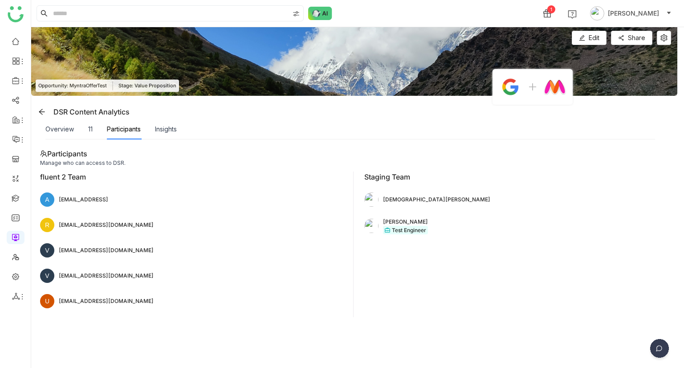
click at [52, 107] on div "DSR Content Analytics" at bounding box center [82, 112] width 95 height 14
click at [45, 112] on icon at bounding box center [41, 111] width 7 height 7
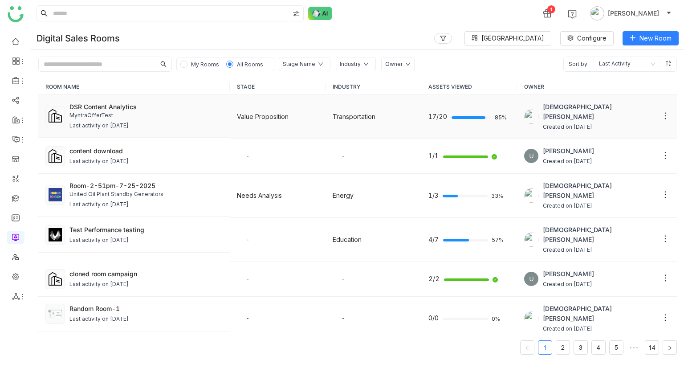
click at [198, 119] on div "MyntraOfferTest" at bounding box center [145, 115] width 153 height 8
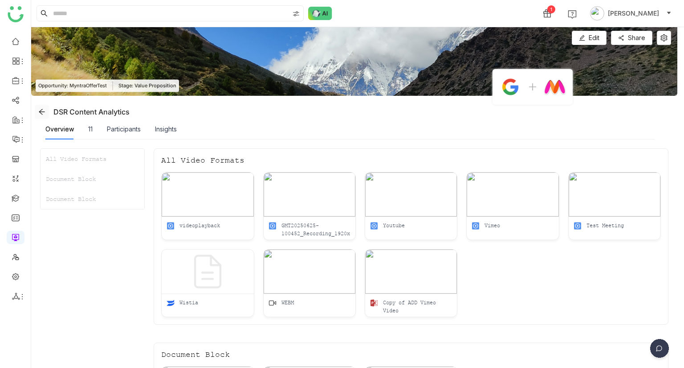
click at [39, 110] on icon at bounding box center [41, 111] width 7 height 7
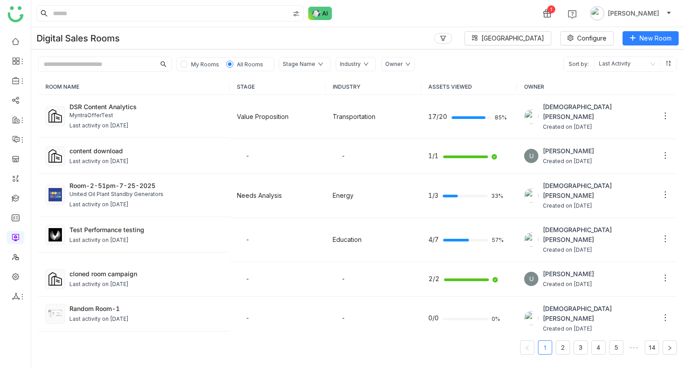
click at [206, 58] on div "My Rooms All Rooms" at bounding box center [225, 64] width 98 height 14
click at [228, 73] on div "ROOM NAME STAGE INDUSTRY ASSETS VIEWED OWNER DSR Content Analytics MyntraOfferT…" at bounding box center [357, 220] width 653 height 296
click at [199, 66] on span "My Rooms" at bounding box center [205, 64] width 28 height 7
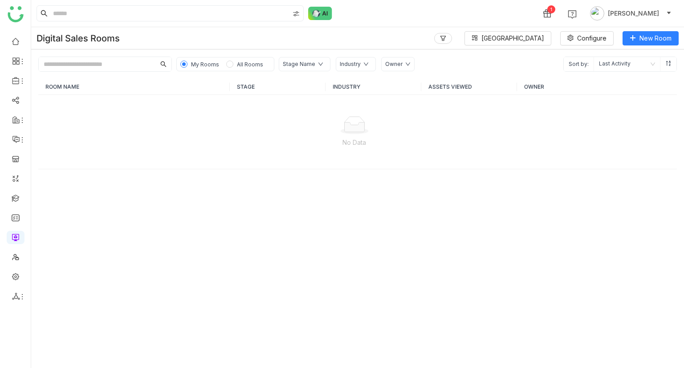
click at [245, 61] on span "All Rooms" at bounding box center [250, 64] width 26 height 7
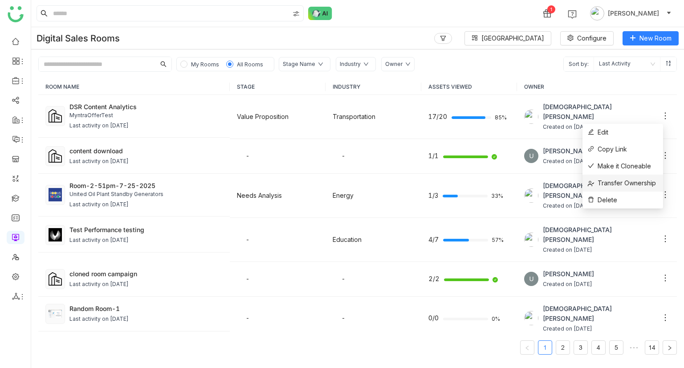
click at [625, 187] on span "Transfer Ownership" at bounding box center [622, 183] width 68 height 10
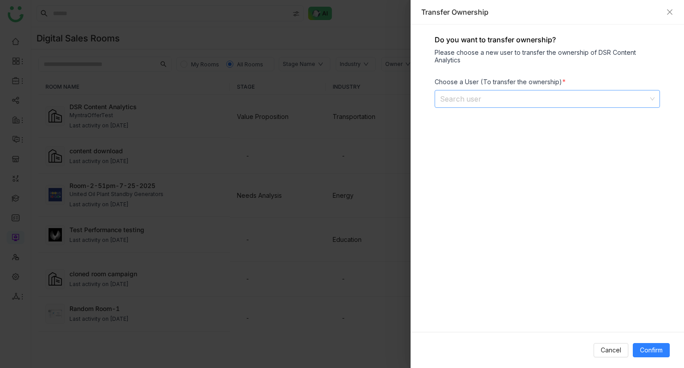
click at [487, 95] on input at bounding box center [544, 98] width 208 height 17
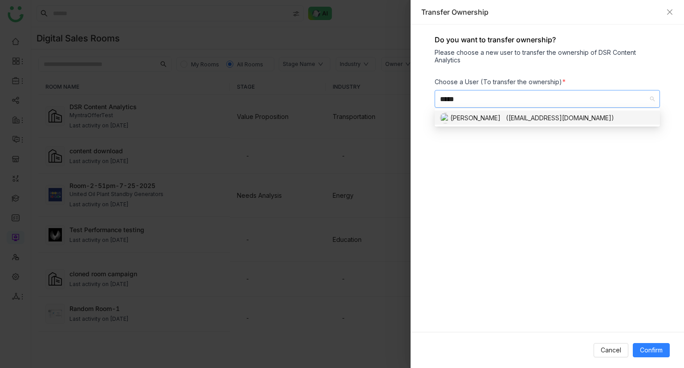
type input "*****"
click at [481, 120] on div "[PERSON_NAME] ([EMAIL_ADDRESS][DOMAIN_NAME])" at bounding box center [547, 118] width 215 height 11
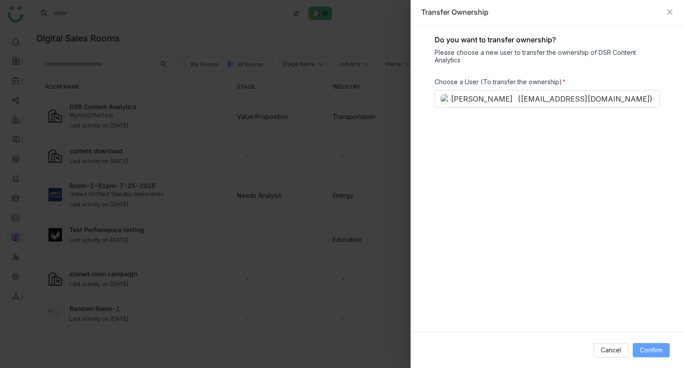
click at [655, 343] on button "Confirm" at bounding box center [650, 350] width 37 height 14
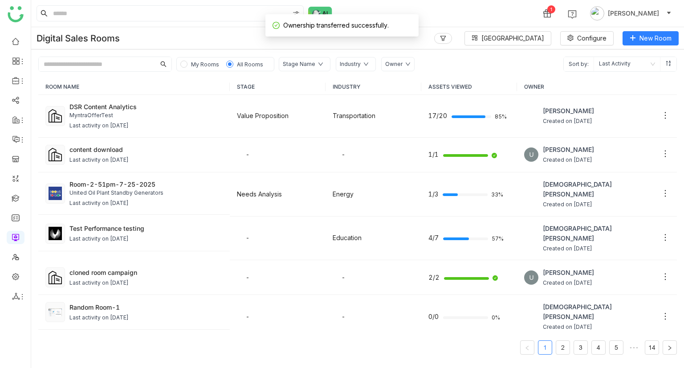
click at [201, 63] on span "My Rooms" at bounding box center [205, 64] width 28 height 7
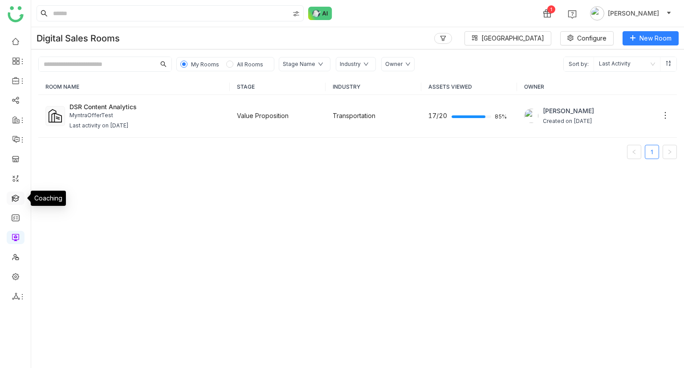
click at [20, 194] on link at bounding box center [16, 198] width 8 height 8
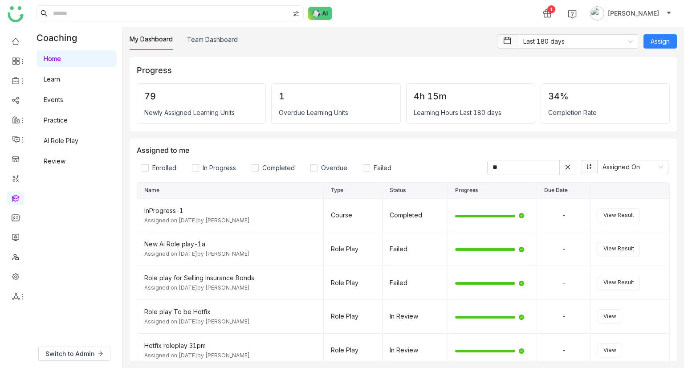
click at [60, 82] on link "Learn" at bounding box center [52, 79] width 16 height 8
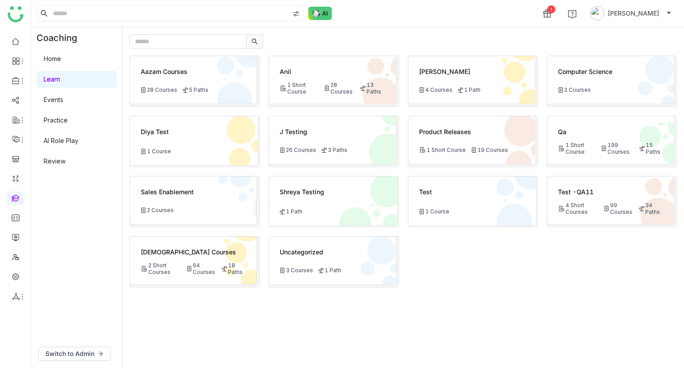
click at [205, 260] on div "[DEMOGRAPHIC_DATA] Courses 2 Short Courses 64 Courses 18 Paths" at bounding box center [193, 260] width 127 height 48
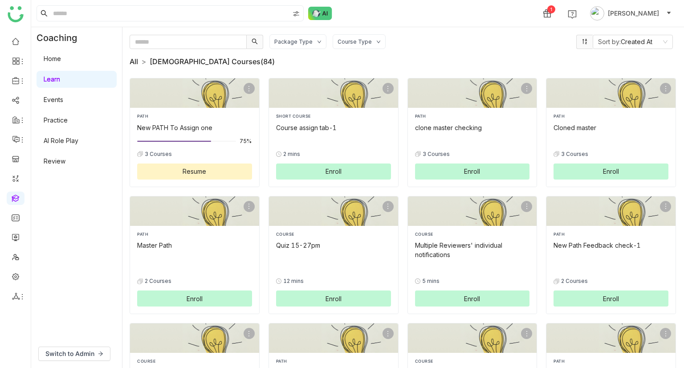
click at [133, 60] on link "All" at bounding box center [134, 61] width 8 height 9
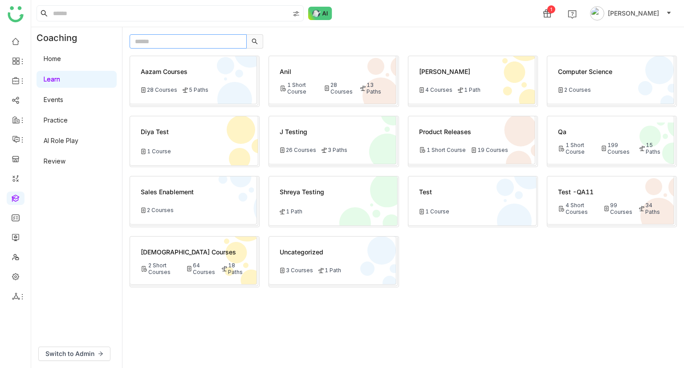
click at [163, 45] on input "text" at bounding box center [188, 41] width 117 height 14
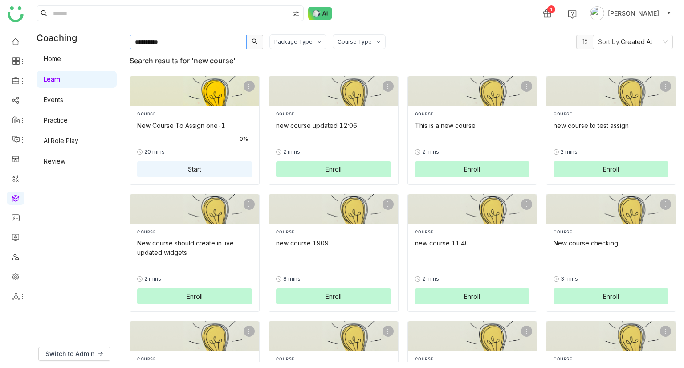
type input "**********"
click at [198, 148] on div "20 mins" at bounding box center [194, 152] width 115 height 8
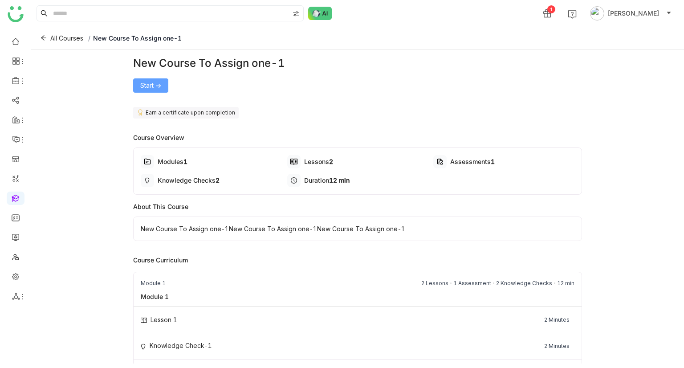
click at [160, 85] on span "Start ->" at bounding box center [150, 86] width 21 height 10
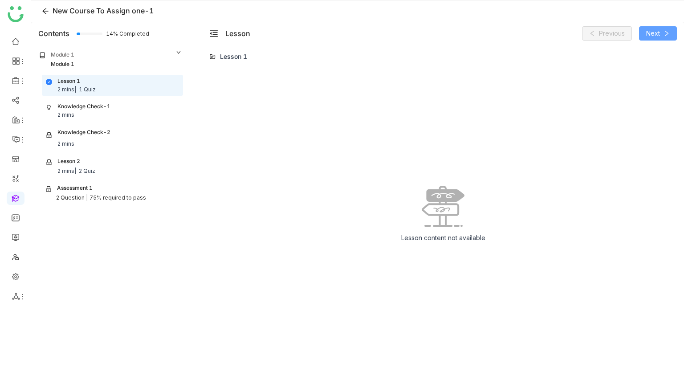
click at [654, 37] on span "Next" at bounding box center [653, 33] width 14 height 10
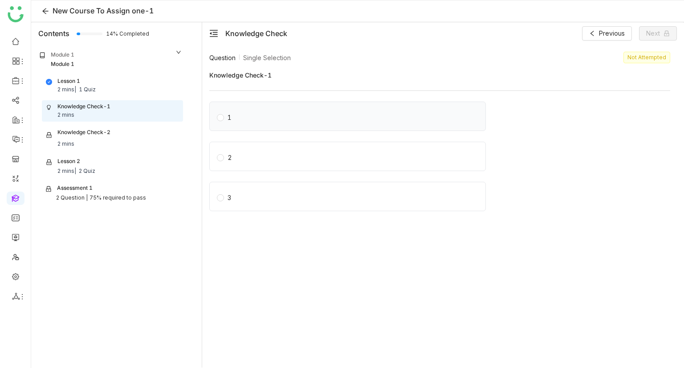
click at [311, 110] on label "1" at bounding box center [349, 116] width 265 height 12
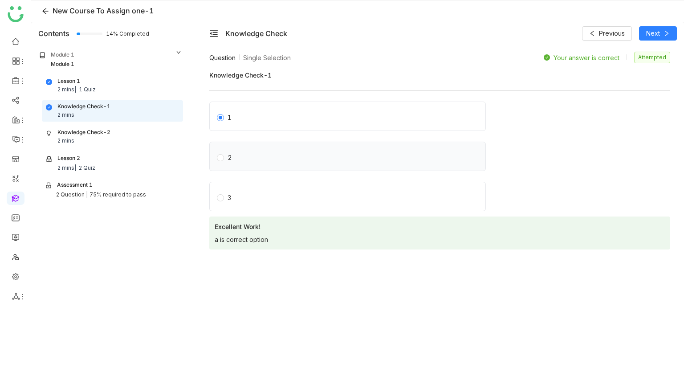
click at [229, 154] on div "2" at bounding box center [229, 158] width 4 height 10
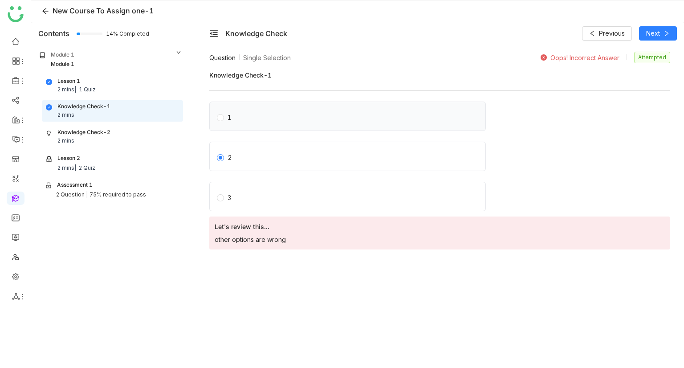
click at [280, 106] on div "1" at bounding box center [347, 115] width 276 height 29
click at [251, 119] on label "1" at bounding box center [349, 116] width 265 height 12
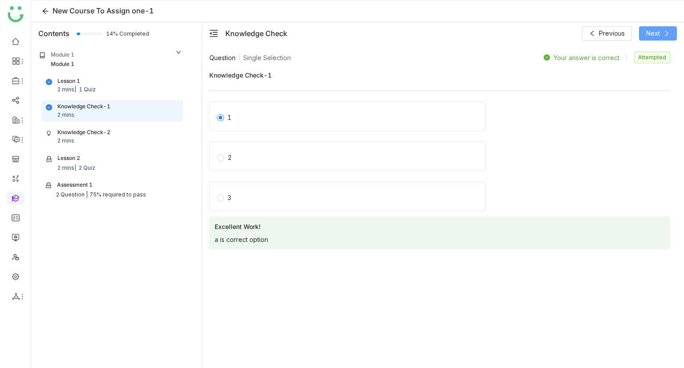
click at [669, 30] on icon at bounding box center [666, 33] width 6 height 6
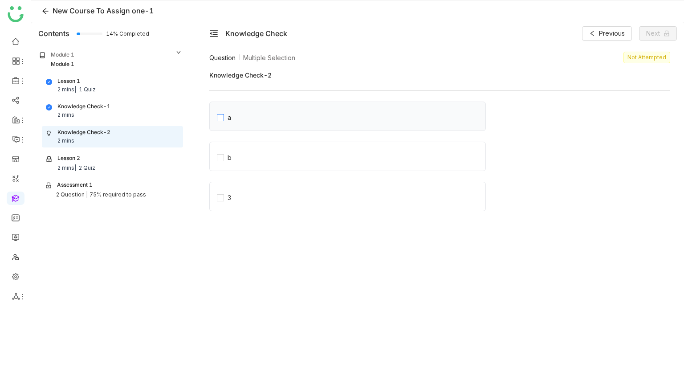
click at [253, 119] on label "a" at bounding box center [351, 116] width 268 height 12
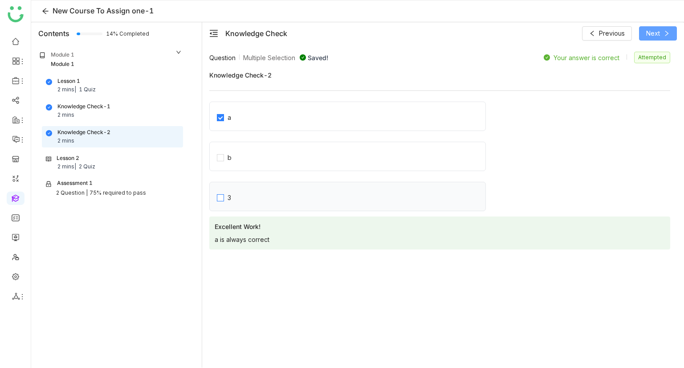
click at [261, 193] on label "3" at bounding box center [351, 196] width 268 height 12
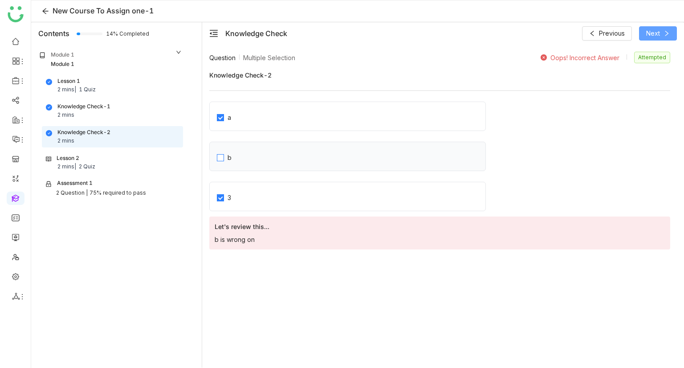
click at [269, 154] on label "b" at bounding box center [351, 156] width 268 height 12
click at [268, 153] on label "b" at bounding box center [351, 156] width 268 height 12
click at [258, 194] on label "3" at bounding box center [351, 196] width 268 height 12
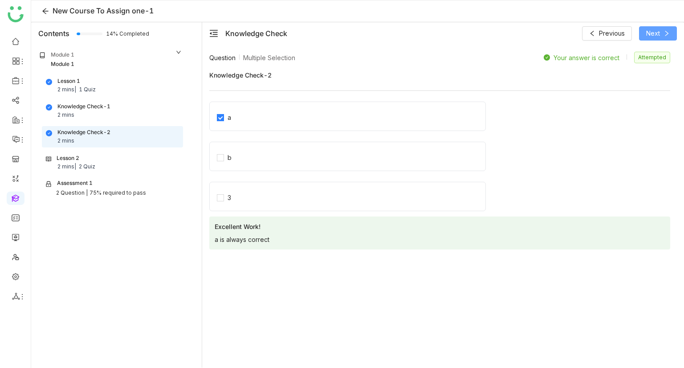
click at [659, 30] on span "Next" at bounding box center [653, 33] width 14 height 10
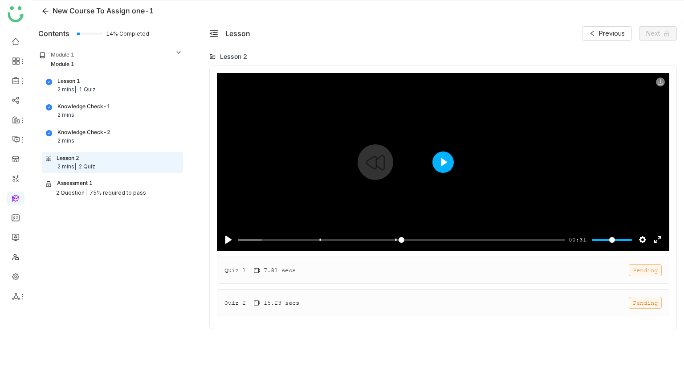
click at [443, 159] on button "Play" at bounding box center [442, 161] width 21 height 21
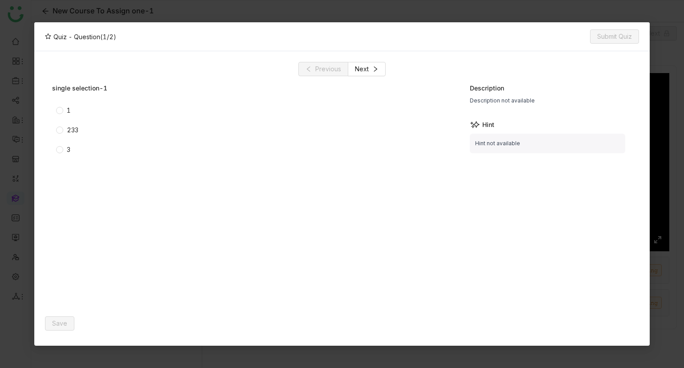
click at [67, 113] on div "1" at bounding box center [69, 110] width 4 height 10
click at [57, 321] on span "Save" at bounding box center [59, 323] width 15 height 10
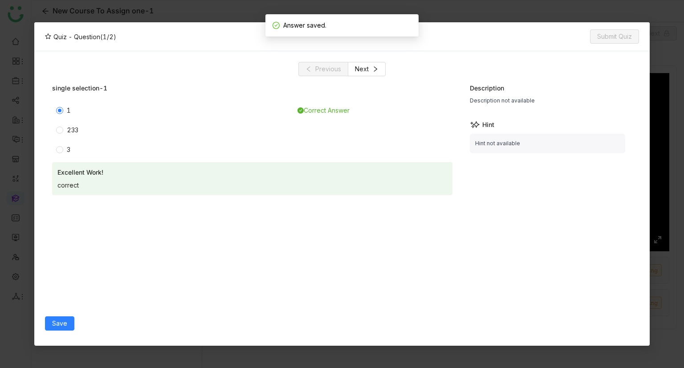
click at [67, 127] on div "233" at bounding box center [73, 130] width 12 height 10
click at [64, 319] on span "Save" at bounding box center [59, 323] width 15 height 10
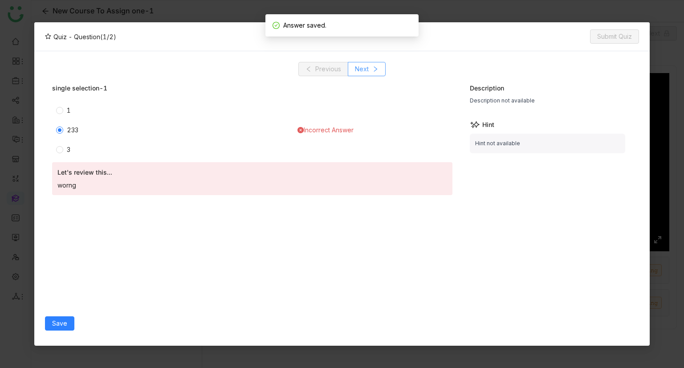
click at [370, 72] on button "Next" at bounding box center [367, 69] width 38 height 14
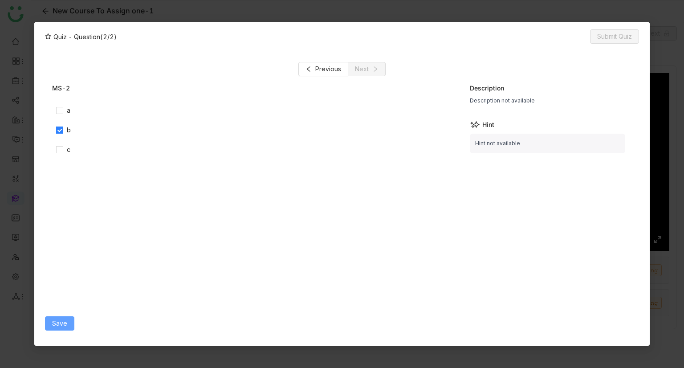
click at [63, 320] on span "Save" at bounding box center [59, 323] width 15 height 10
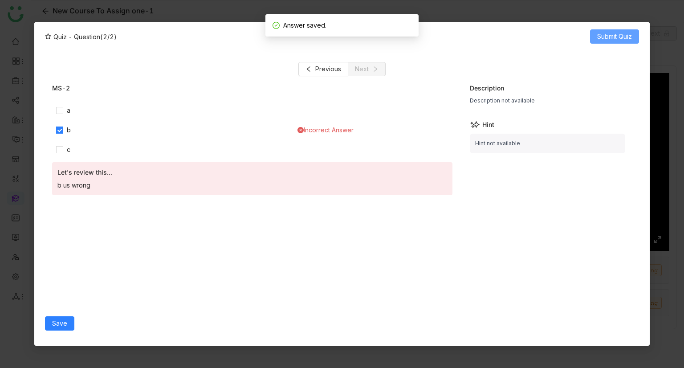
click at [621, 41] on span "Submit Quiz" at bounding box center [614, 37] width 35 height 10
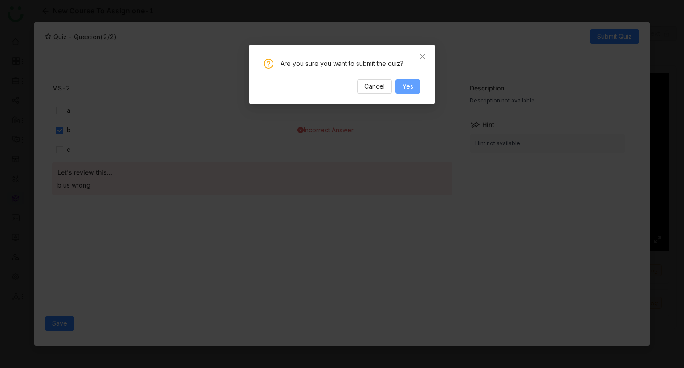
click at [413, 86] on span "Yes" at bounding box center [407, 86] width 11 height 10
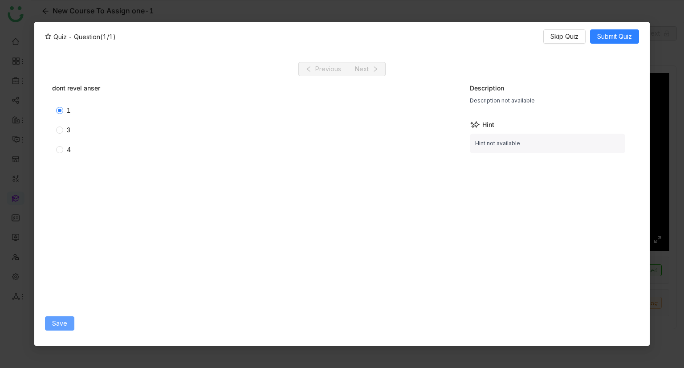
click at [61, 323] on span "Save" at bounding box center [59, 323] width 15 height 10
click at [428, 115] on div "1" at bounding box center [252, 110] width 400 height 14
click at [615, 40] on span "Submit Quiz" at bounding box center [614, 37] width 35 height 10
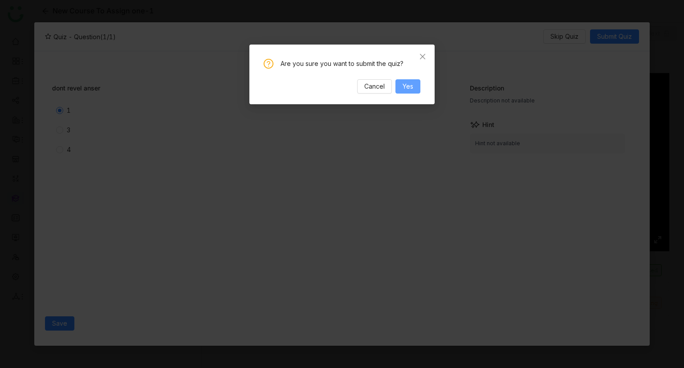
click at [411, 93] on button "Yes" at bounding box center [407, 86] width 25 height 14
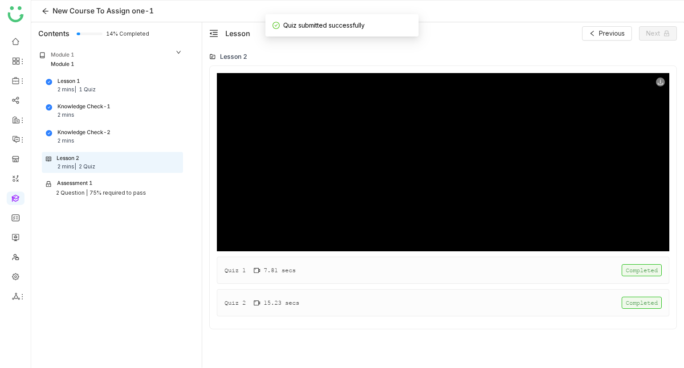
click at [311, 301] on div "Quiz 2 15.23 secs Completed" at bounding box center [443, 302] width 452 height 27
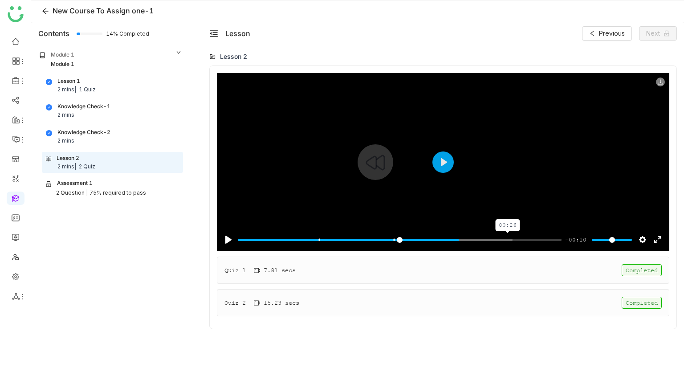
click at [508, 241] on input "Seek" at bounding box center [400, 239] width 324 height 8
click at [512, 239] on input "Seek" at bounding box center [400, 239] width 324 height 8
type input "***"
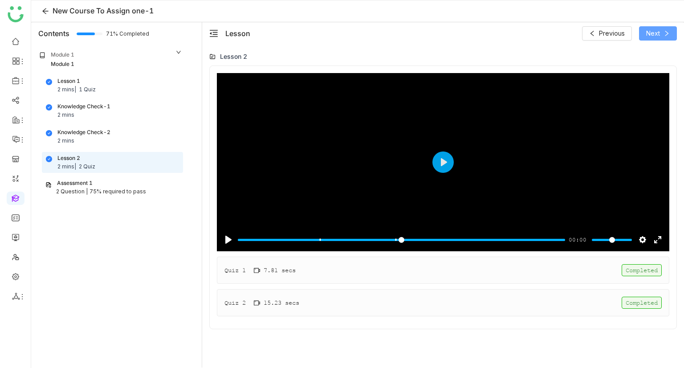
click at [656, 36] on span "Next" at bounding box center [653, 33] width 14 height 10
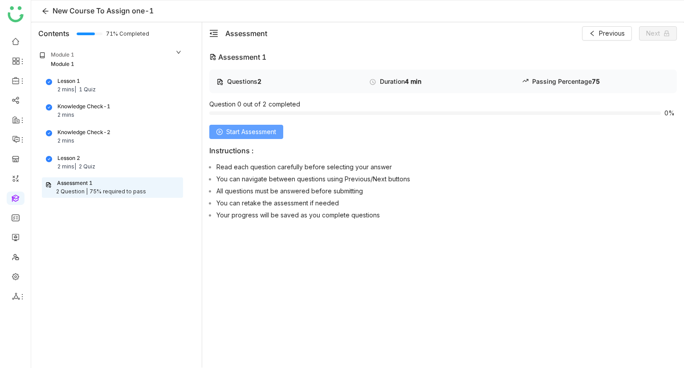
click at [267, 130] on span "Start Assessment" at bounding box center [251, 132] width 50 height 10
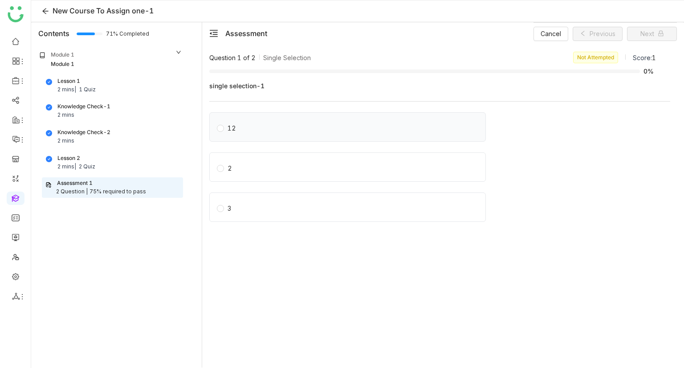
click at [243, 135] on div "12" at bounding box center [347, 126] width 276 height 29
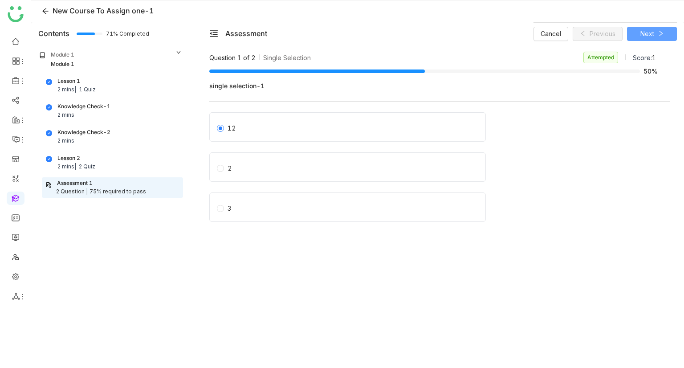
click at [659, 29] on button "Next" at bounding box center [652, 34] width 50 height 14
click at [224, 124] on span "1" at bounding box center [229, 127] width 11 height 12
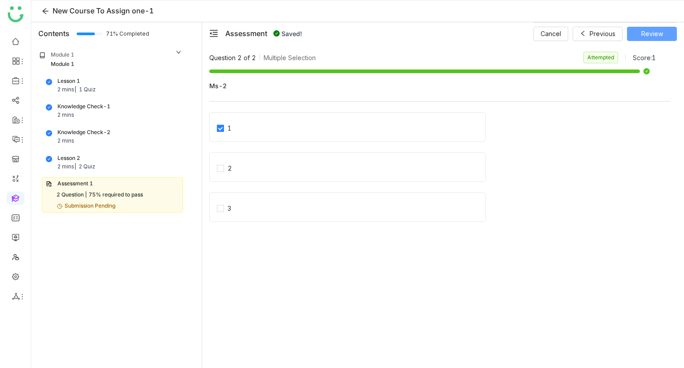
click at [649, 31] on span "Review" at bounding box center [652, 34] width 22 height 10
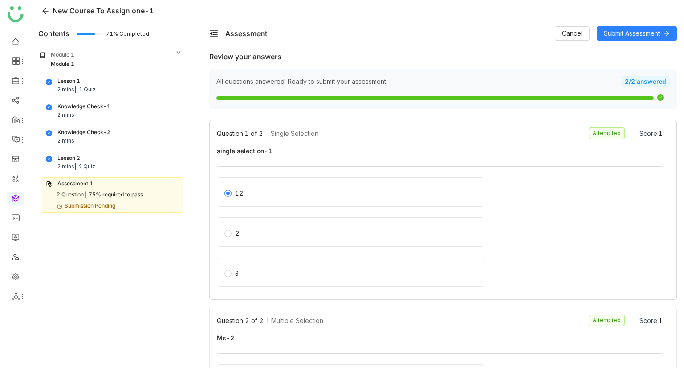
scroll to position [126, 0]
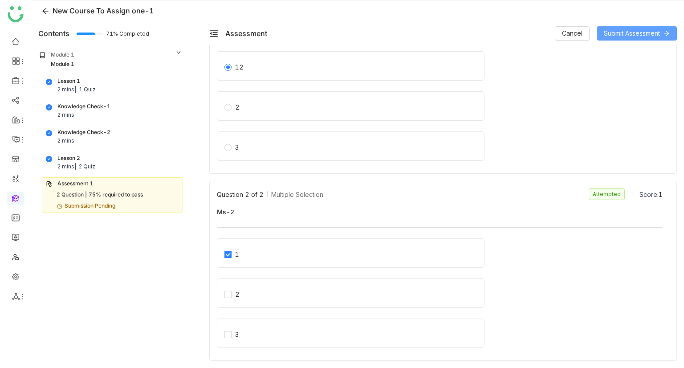
click at [637, 33] on span "Submit Assessment" at bounding box center [632, 33] width 56 height 10
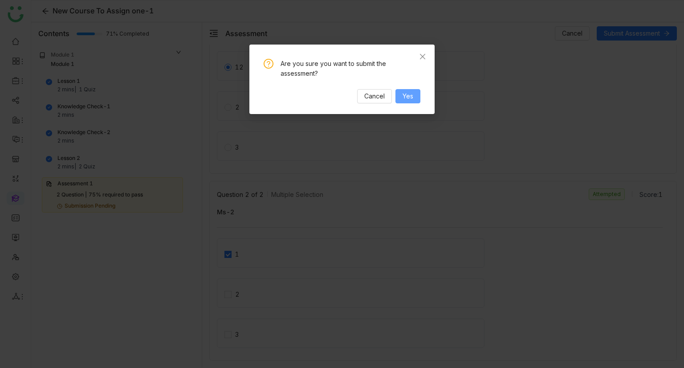
click at [405, 97] on span "Yes" at bounding box center [407, 96] width 11 height 10
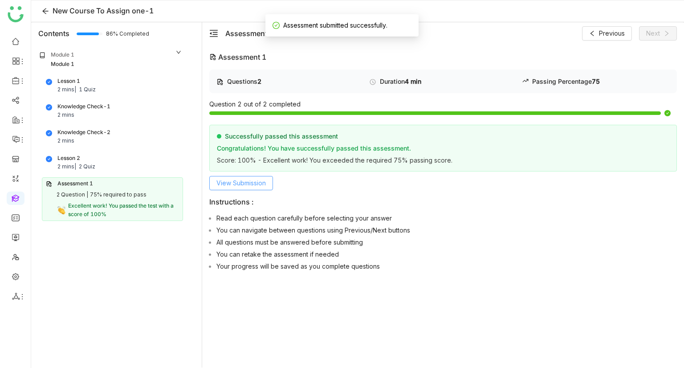
click at [232, 187] on button "View Submission" at bounding box center [241, 183] width 64 height 14
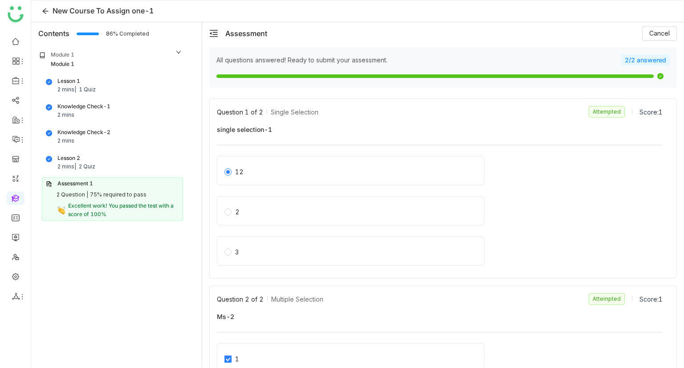
scroll to position [0, 0]
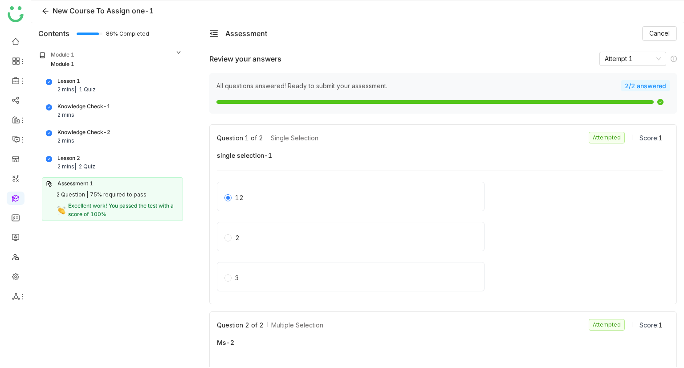
click at [93, 162] on div "2 Quiz" at bounding box center [87, 166] width 16 height 8
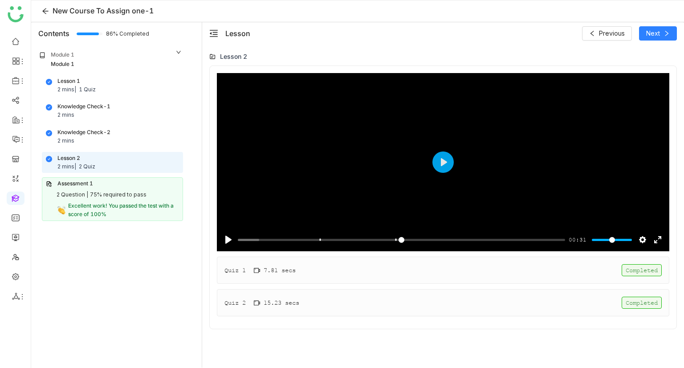
click at [85, 87] on div "1 Quiz" at bounding box center [87, 89] width 17 height 8
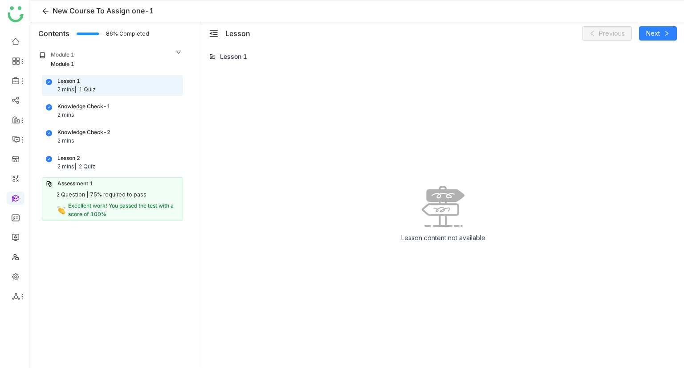
click at [93, 105] on div "Knowledge Check-1" at bounding box center [83, 106] width 53 height 8
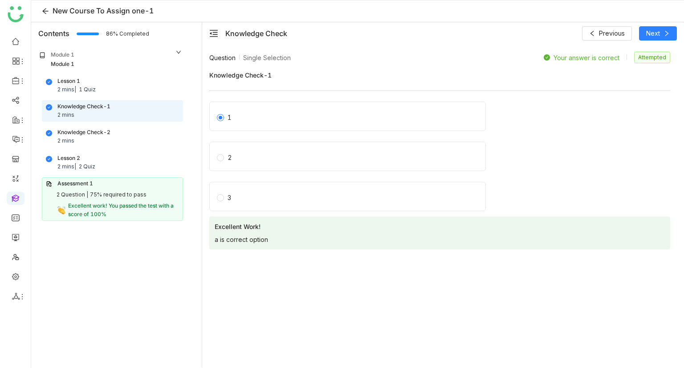
click at [97, 133] on div "Knowledge Check-2" at bounding box center [83, 132] width 53 height 8
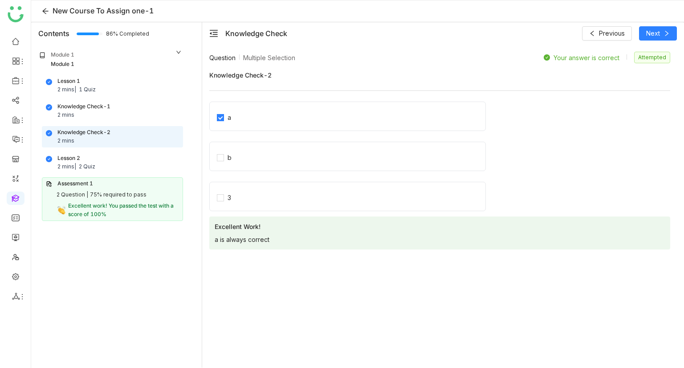
click at [98, 157] on div "Lesson 2 2 mins | 2 Quiz" at bounding box center [112, 162] width 133 height 17
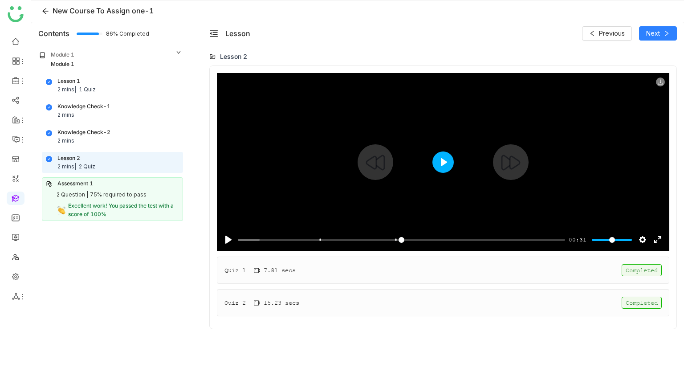
click at [443, 158] on button "Play" at bounding box center [442, 161] width 21 height 21
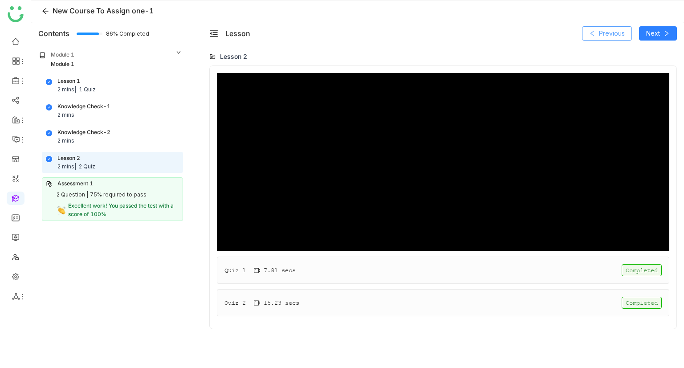
type input "*****"
click at [605, 32] on span "Previous" at bounding box center [612, 33] width 26 height 10
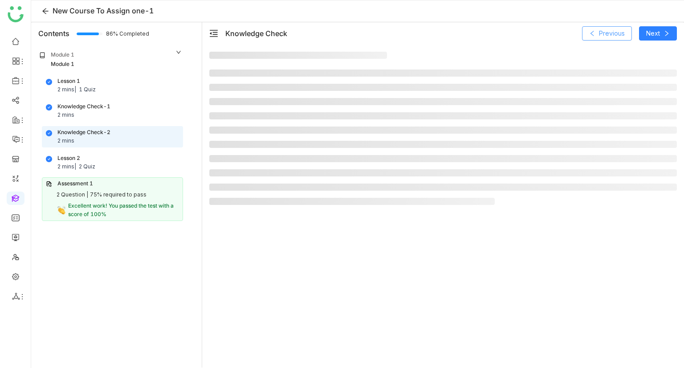
click at [605, 32] on span "Previous" at bounding box center [612, 33] width 26 height 10
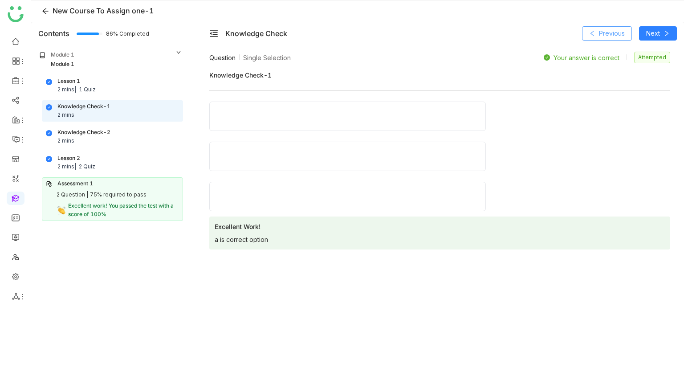
click at [605, 32] on span "Previous" at bounding box center [612, 33] width 26 height 10
